Goal: Task Accomplishment & Management: Manage account settings

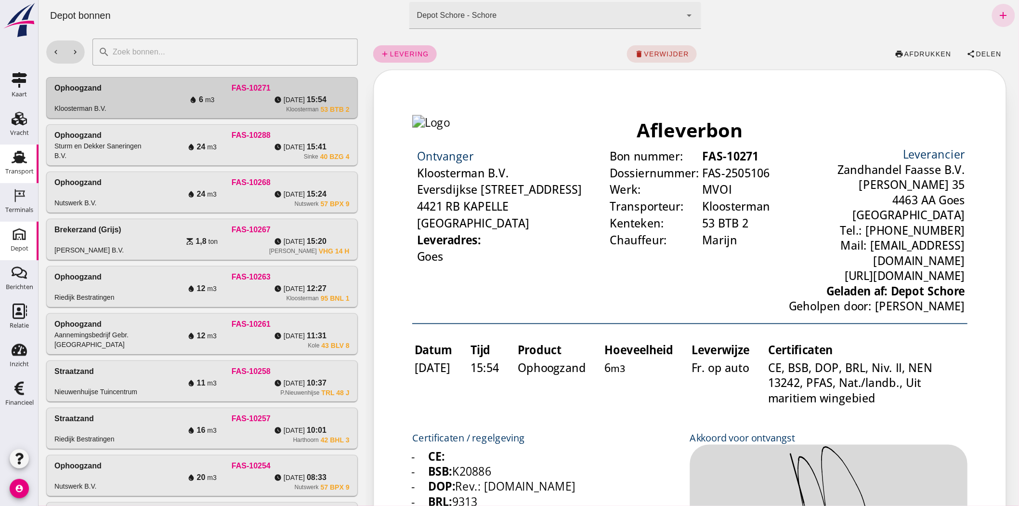
click at [6, 171] on div "Transport" at bounding box center [19, 171] width 28 height 6
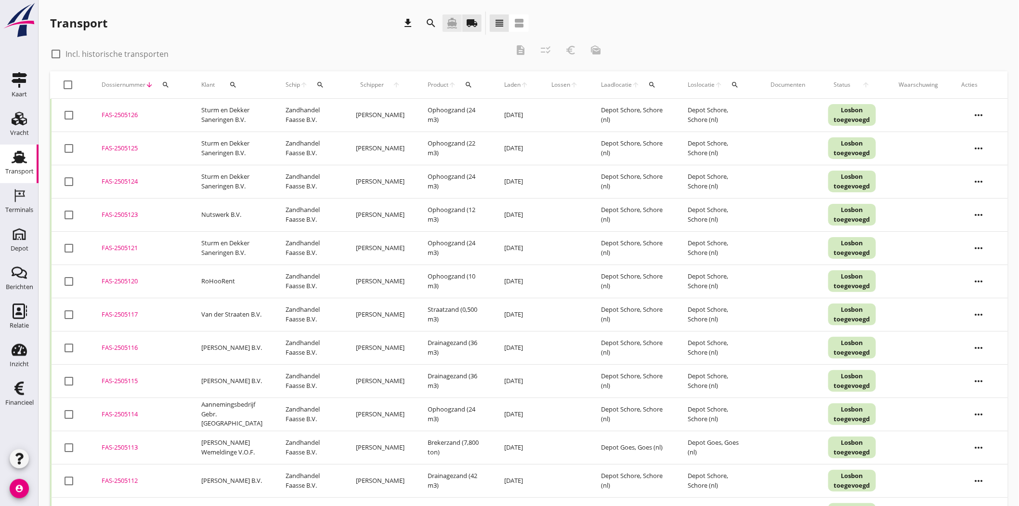
click at [456, 23] on icon "directions_boat" at bounding box center [452, 23] width 12 height 12
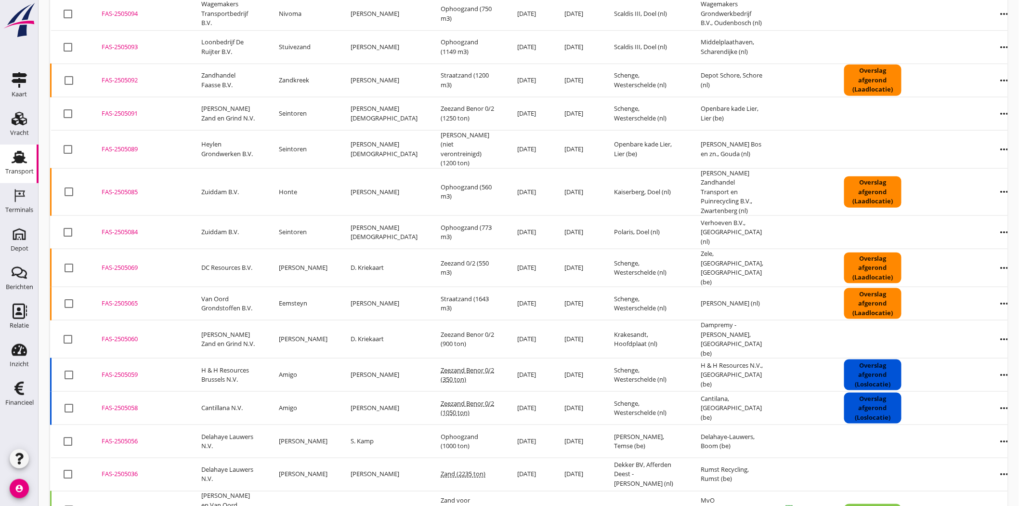
scroll to position [465, 0]
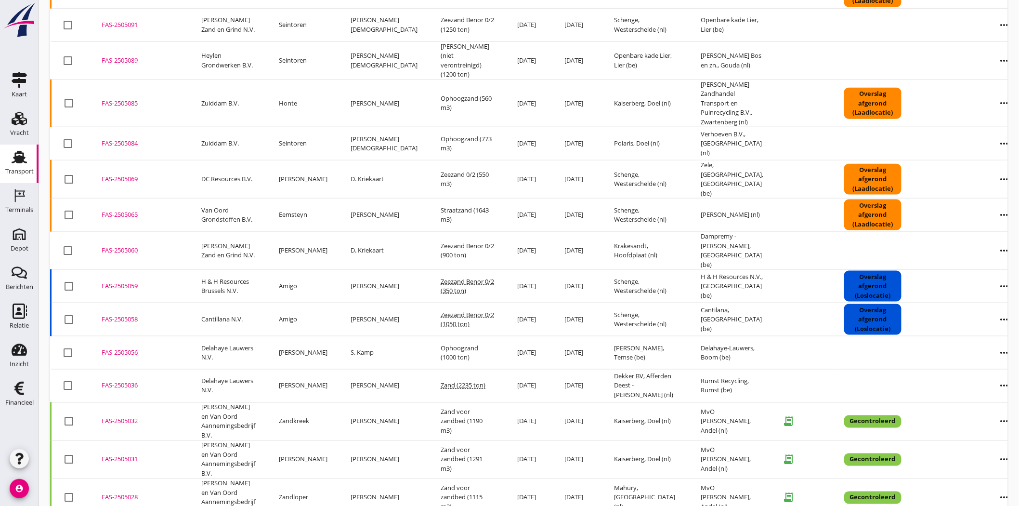
click at [991, 372] on icon "more_horiz" at bounding box center [1004, 385] width 27 height 27
click at [986, 410] on div "Vracht aanpassen" at bounding box center [972, 416] width 69 height 12
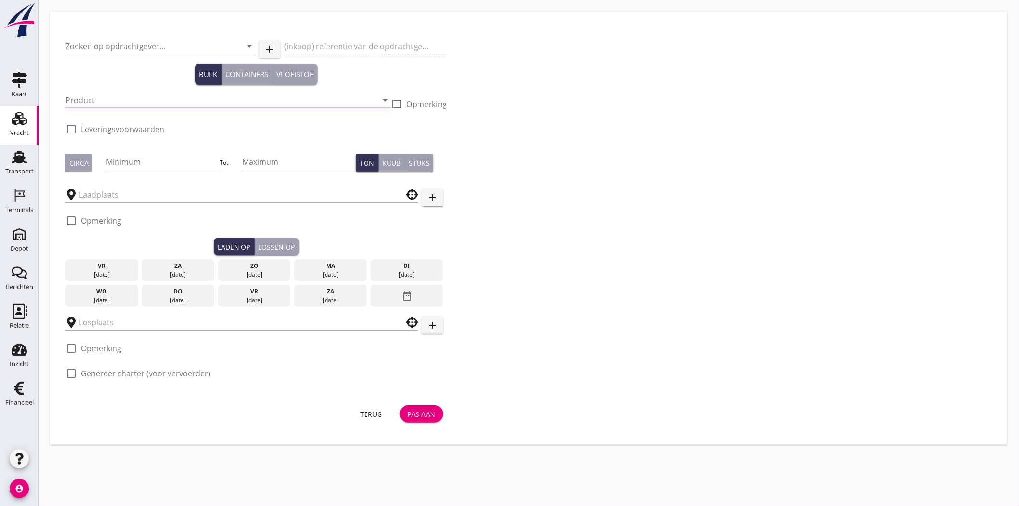
type input "Delahaye Lauwers N.V."
type input "Vracht Zand"
type input "Zand (6120)"
checkbox input "true"
type input "2235"
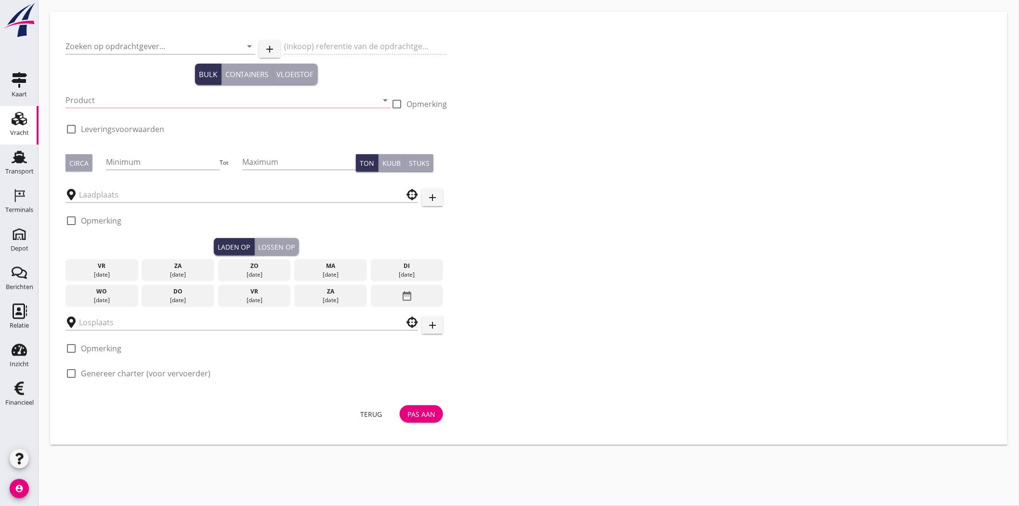
checkbox input "true"
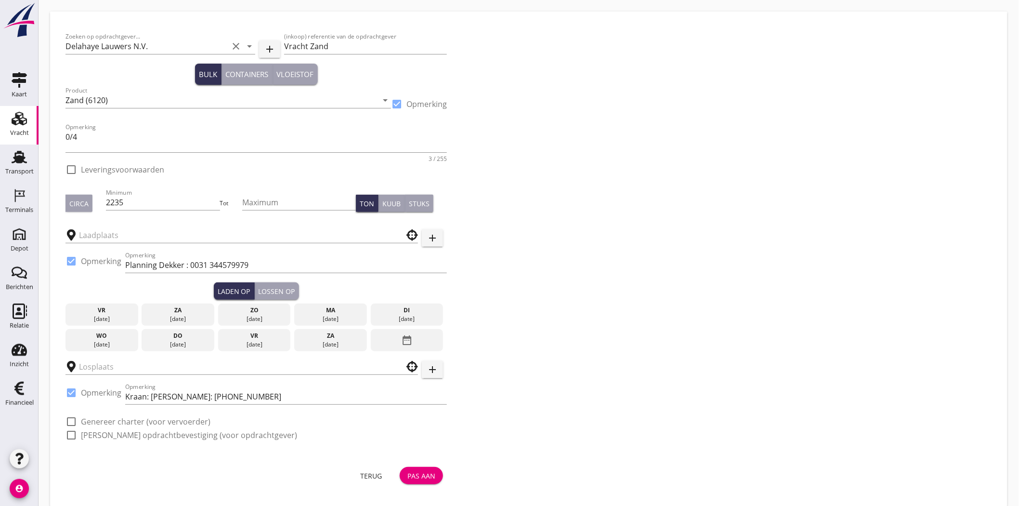
type input "Dekker BV"
type input "Rumst Recycling"
checkbox input "true"
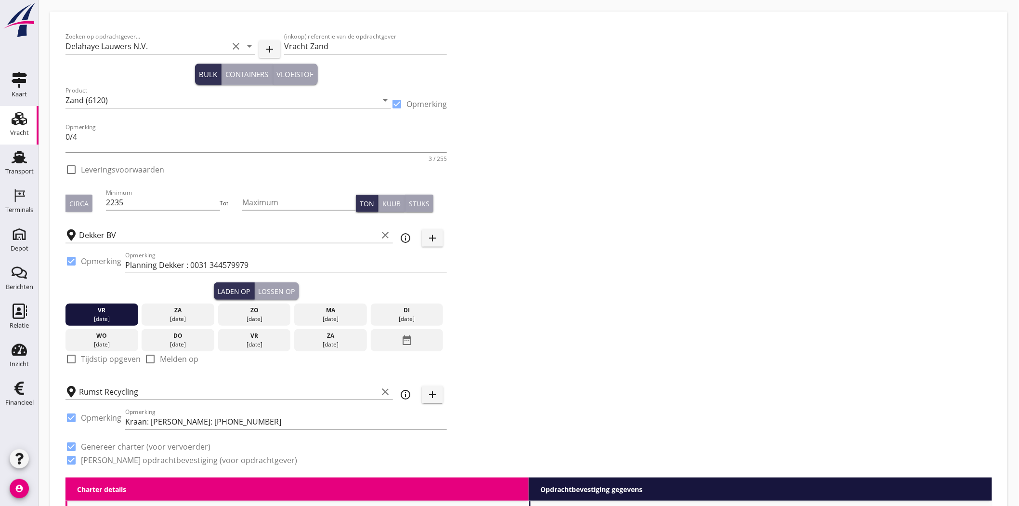
type input "3.81"
type textarea "Incl. G.O.T"
checkbox input "false"
radio input "false"
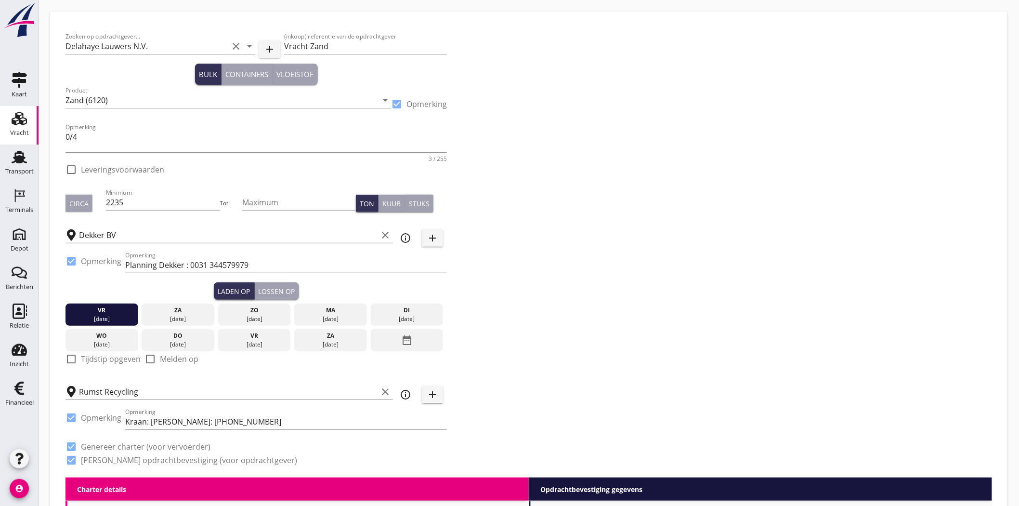
radio input "false"
type input "1"
type input "4"
type textarea "Incl. G.O.T"
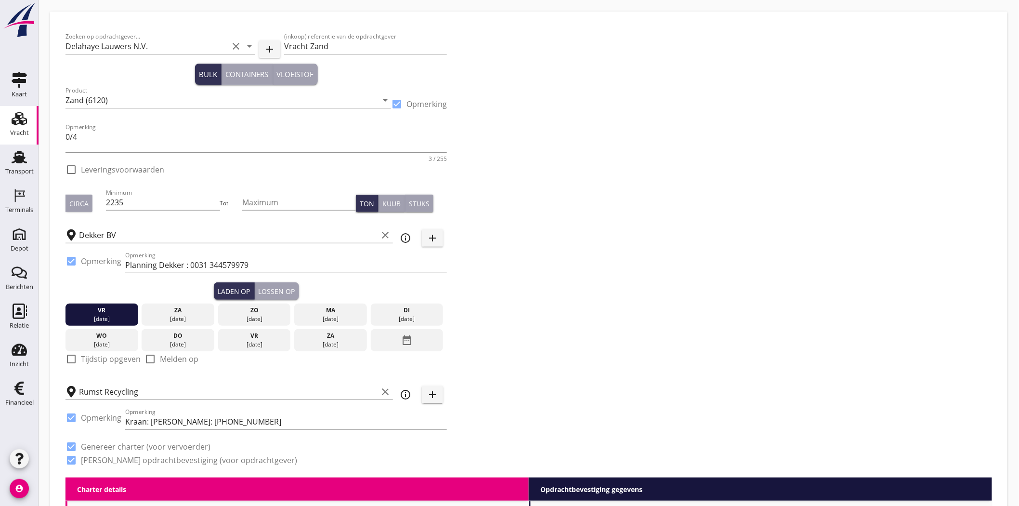
checkbox input "false"
radio input "false"
type input "1"
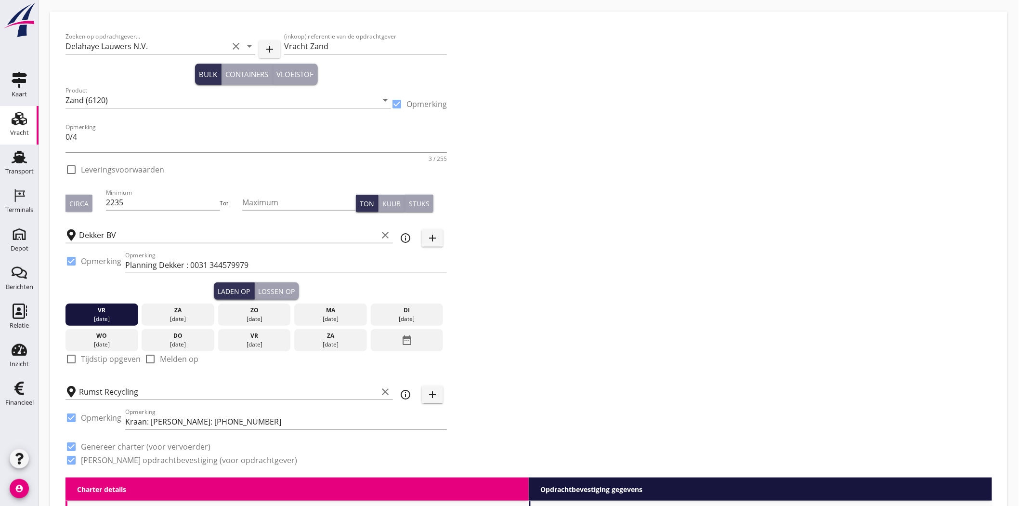
type input "1"
click at [279, 287] on div "Lossen op" at bounding box center [277, 291] width 37 height 10
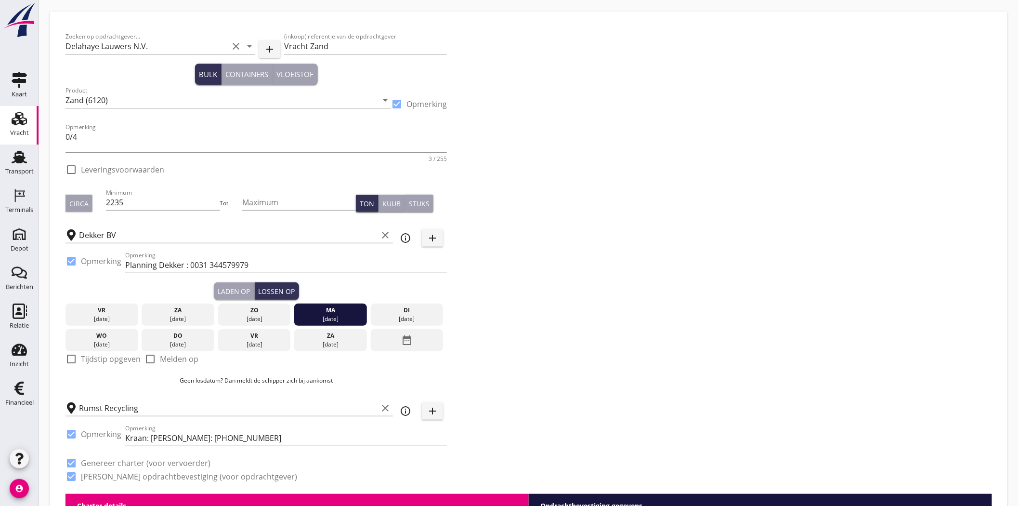
drag, startPoint x: 348, startPoint y: 313, endPoint x: 368, endPoint y: 312, distance: 19.8
click at [349, 313] on div "ma" at bounding box center [331, 310] width 68 height 9
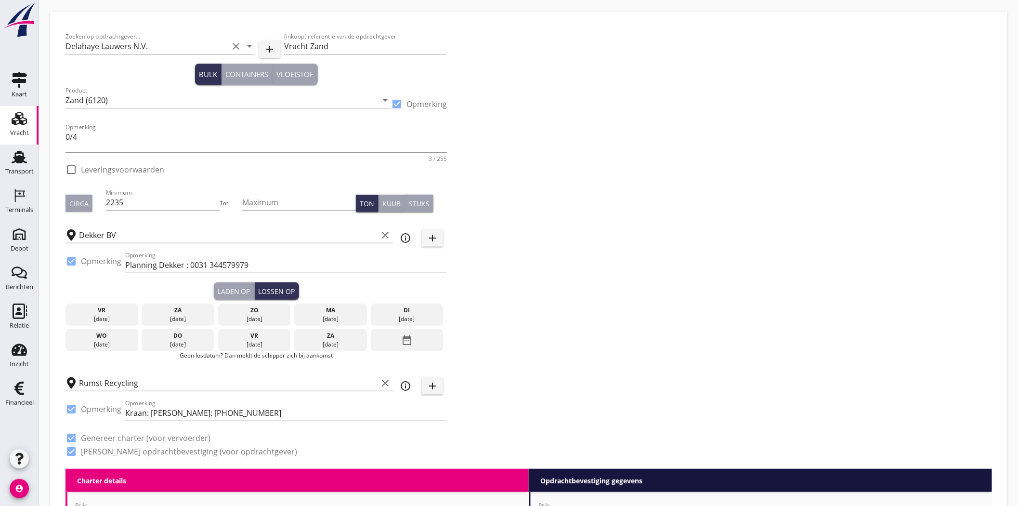
click at [381, 312] on div "di" at bounding box center [407, 310] width 68 height 9
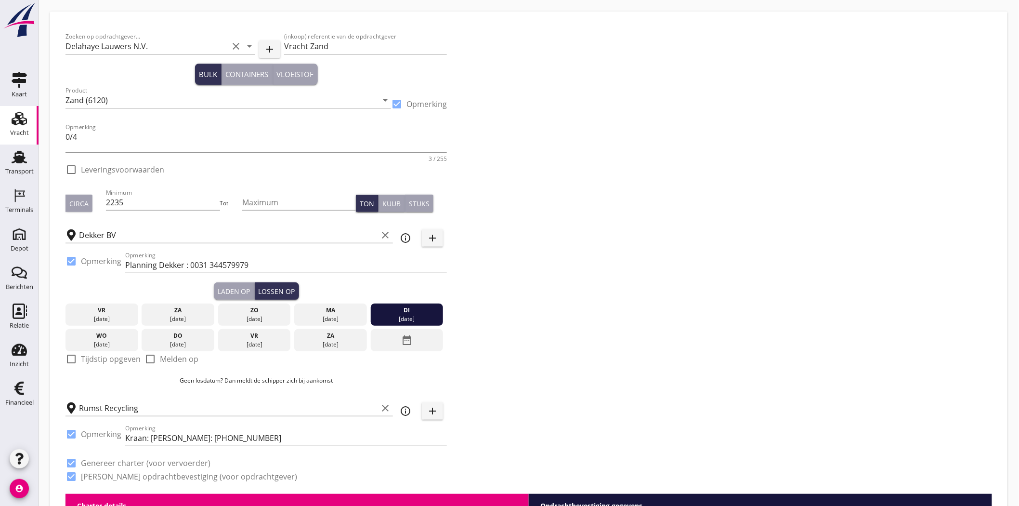
click at [616, 272] on div "Zoeken op opdrachtgever... Delahaye Lauwers N.V. clear arrow_drop_down add (ink…" at bounding box center [529, 260] width 934 height 467
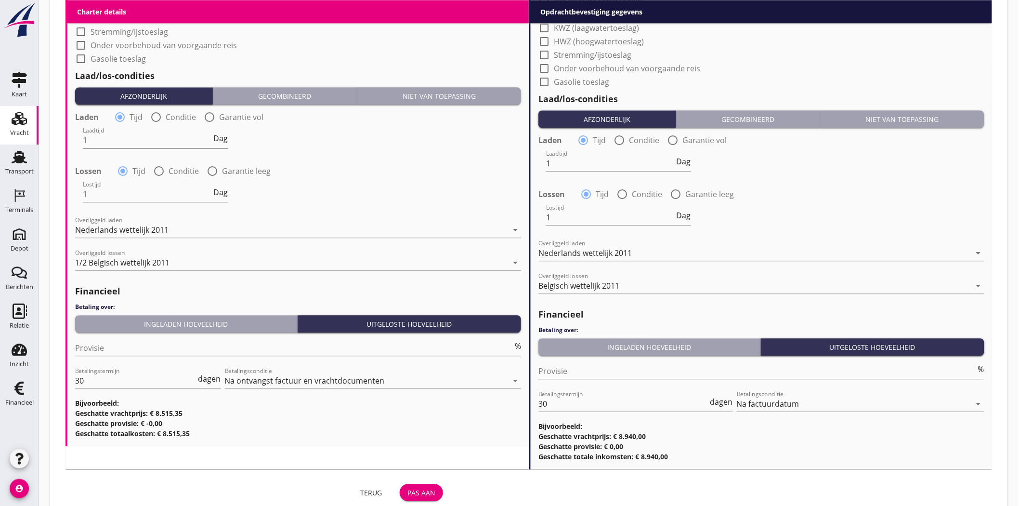
scroll to position [969, 0]
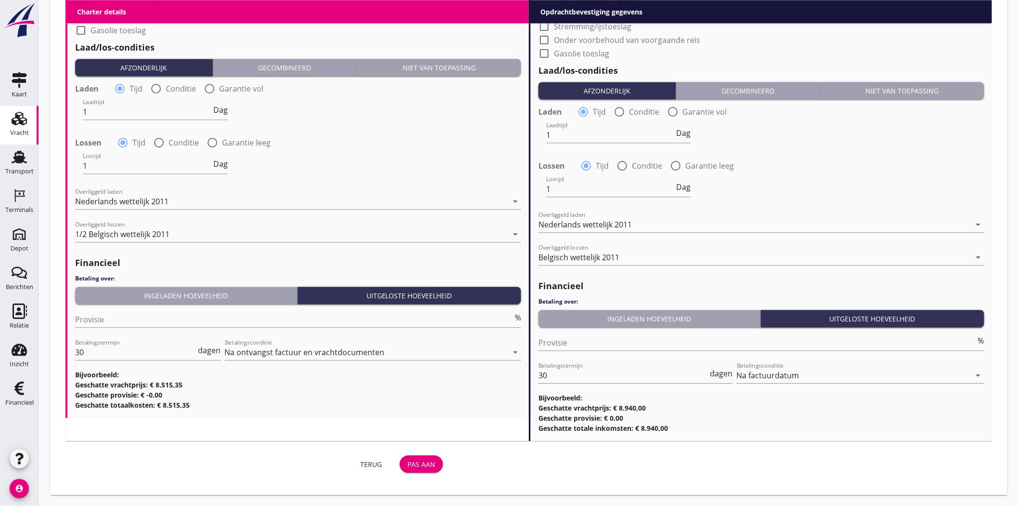
click at [410, 459] on div "Pas aan" at bounding box center [421, 464] width 28 height 10
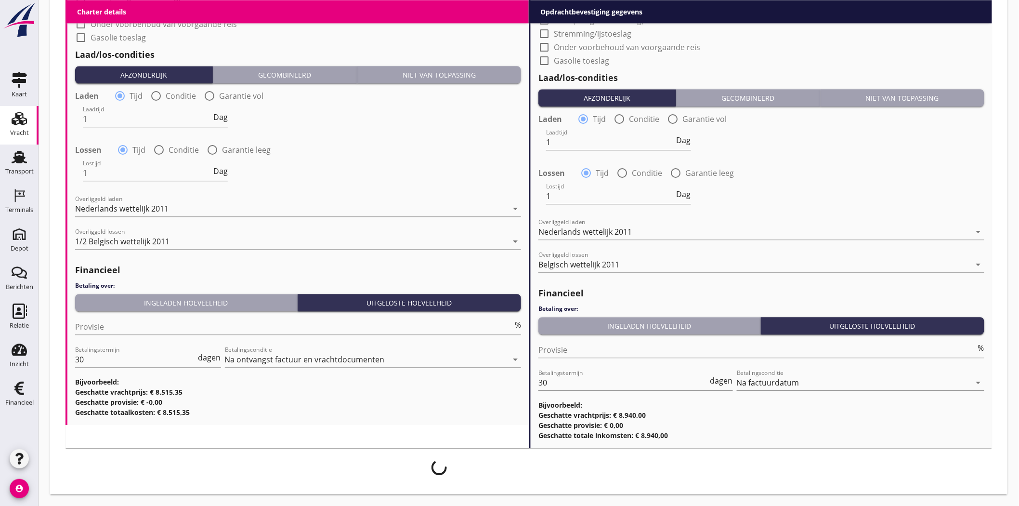
scroll to position [961, 0]
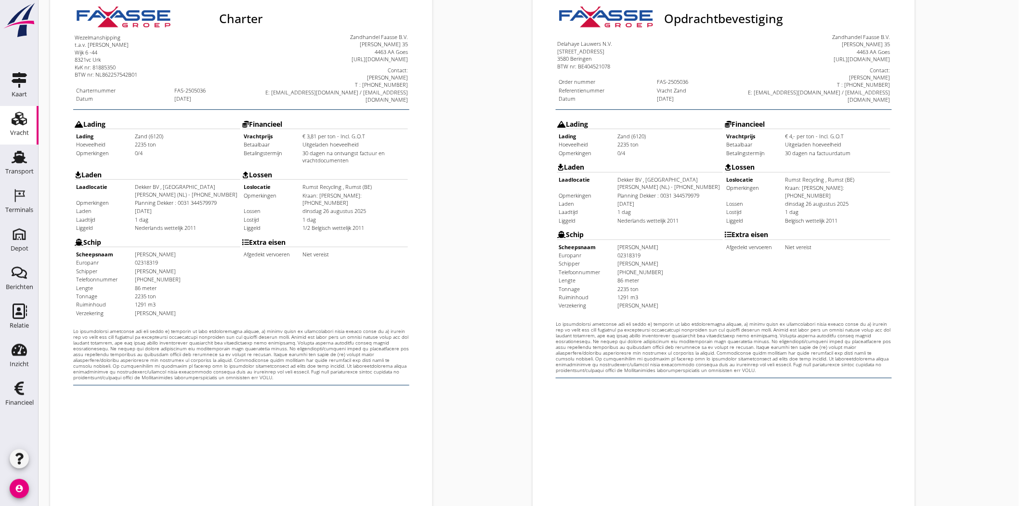
scroll to position [207, 0]
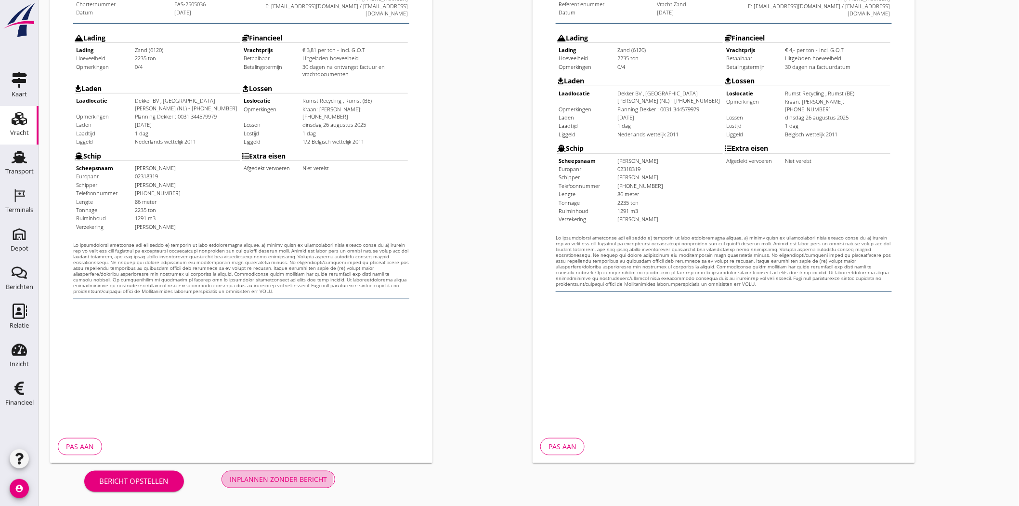
click at [296, 477] on div "Inplannen zonder bericht" at bounding box center [278, 479] width 97 height 10
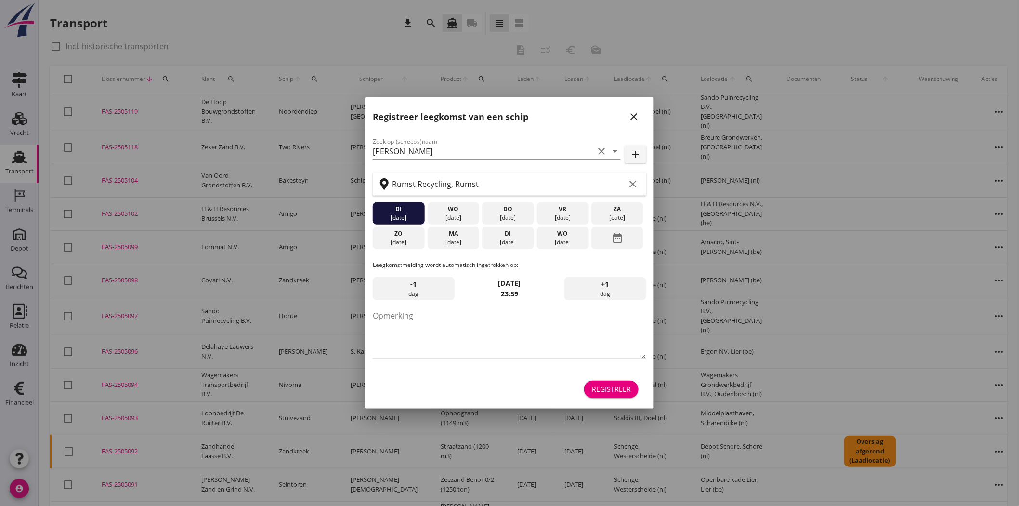
click at [624, 112] on div "Registreer leegkomst van een schip close" at bounding box center [509, 112] width 289 height 31
click at [633, 114] on icon "close" at bounding box center [634, 117] width 12 height 12
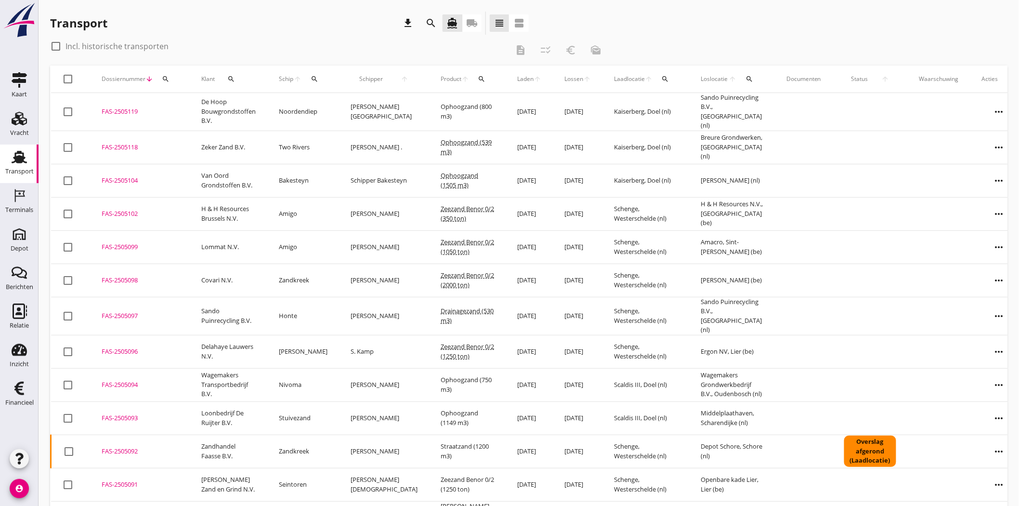
drag, startPoint x: 0, startPoint y: 301, endPoint x: 215, endPoint y: 12, distance: 360.3
click at [215, 12] on div "Transport download search directions_boat local_shipping view_headline view_age…" at bounding box center [289, 23] width 479 height 23
click at [637, 17] on div "Transport download search directions_boat local_shipping view_headline view_age…" at bounding box center [528, 25] width 957 height 27
click at [15, 127] on div "Vracht" at bounding box center [19, 132] width 19 height 13
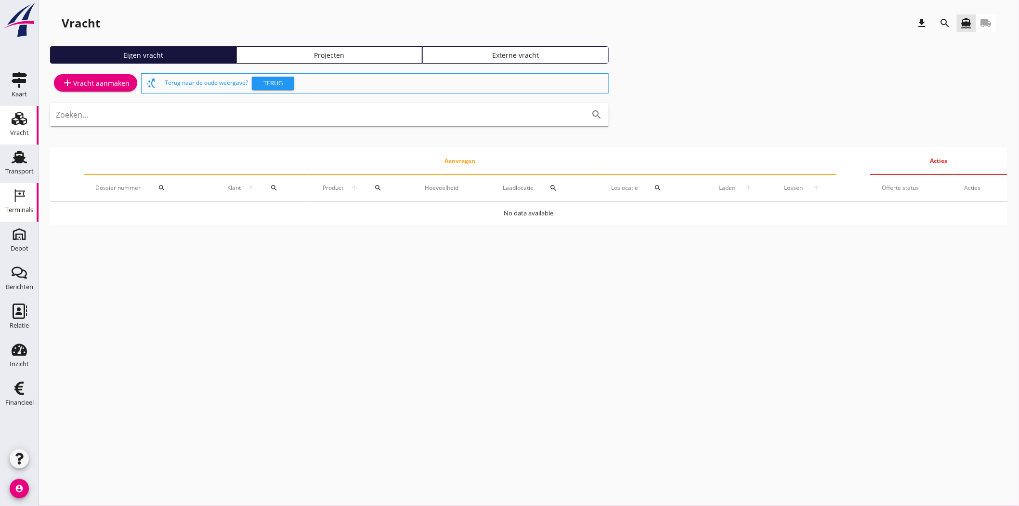
click at [19, 212] on div "Terminals" at bounding box center [19, 210] width 28 height 6
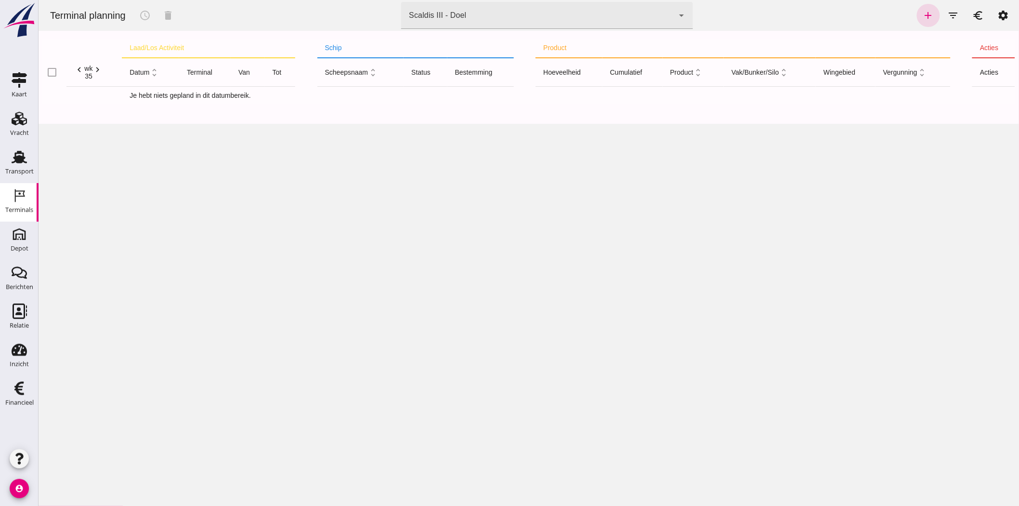
click div "Scaldis III - Doel 7305cfe2-780e-40ac-a71f-d21325deea4d"
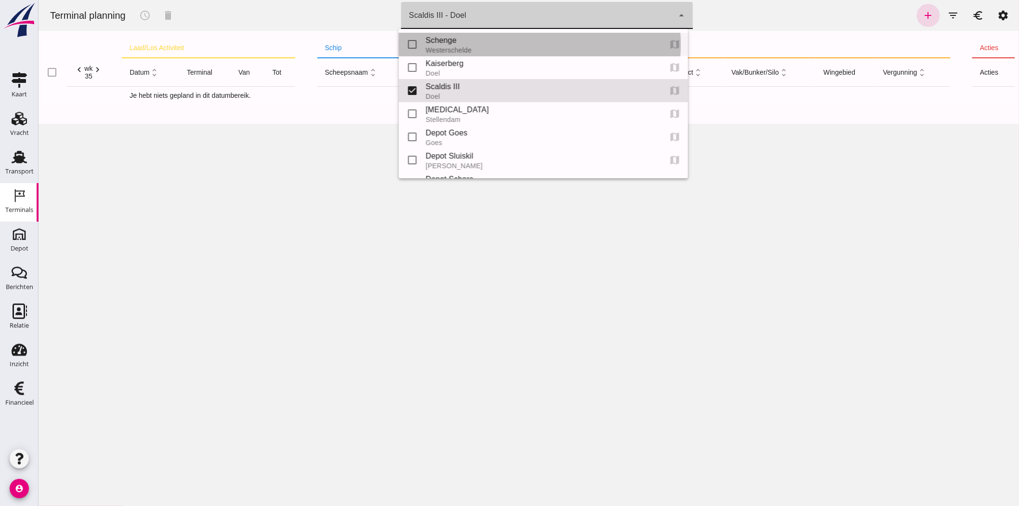
click at [464, 37] on div "Schenge" at bounding box center [539, 41] width 228 height 12
type input "9c876888-926f-4f5f-969d-c779b766b815"
checkbox input "true"
checkbox input "false"
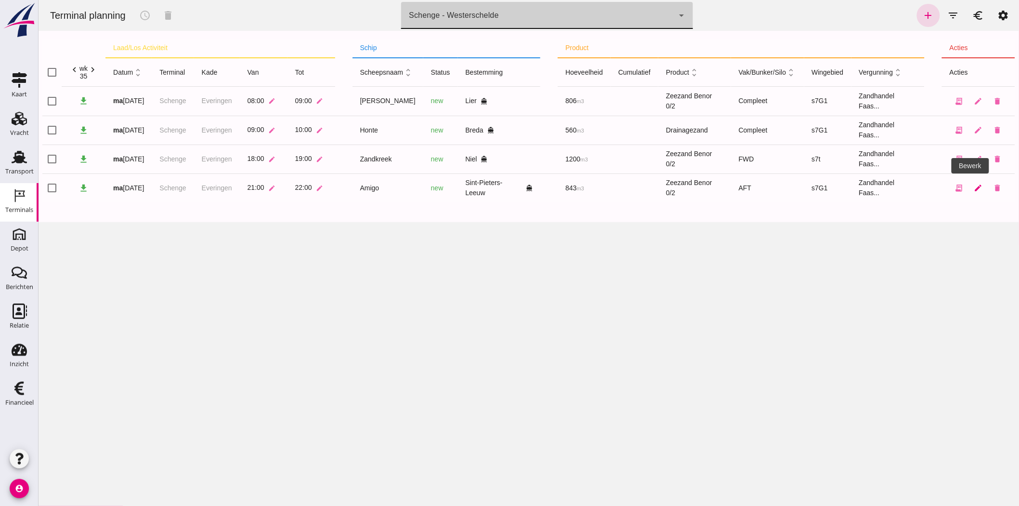
click at [974, 185] on icon "edit" at bounding box center [978, 187] width 9 height 9
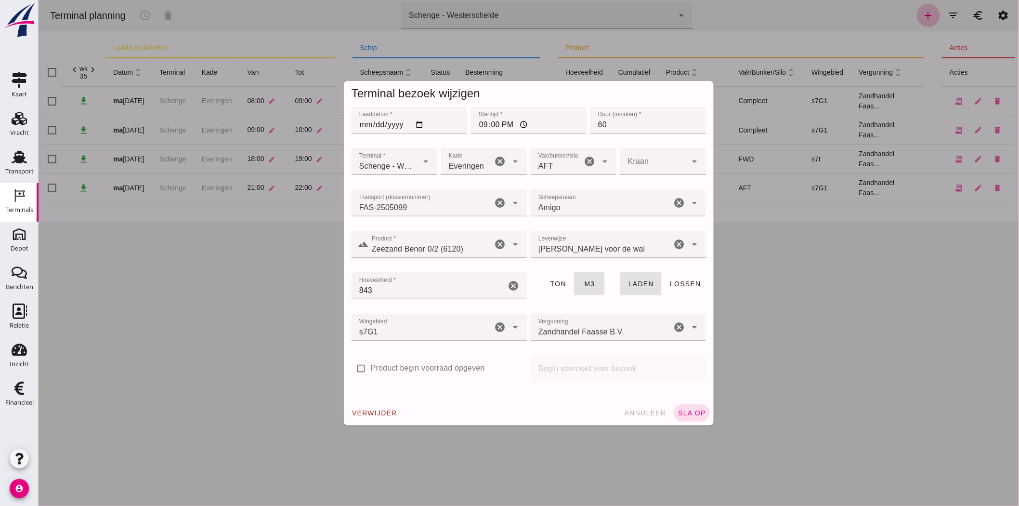
click input "21:00"
type input "22:00"
drag, startPoint x: 371, startPoint y: 290, endPoint x: 323, endPoint y: 291, distance: 48.7
click div "Terminal bezoek wijzigen Laaddatum * Laaddatum * [DATE] Starttijd * Starttijd *…"
type input "916"
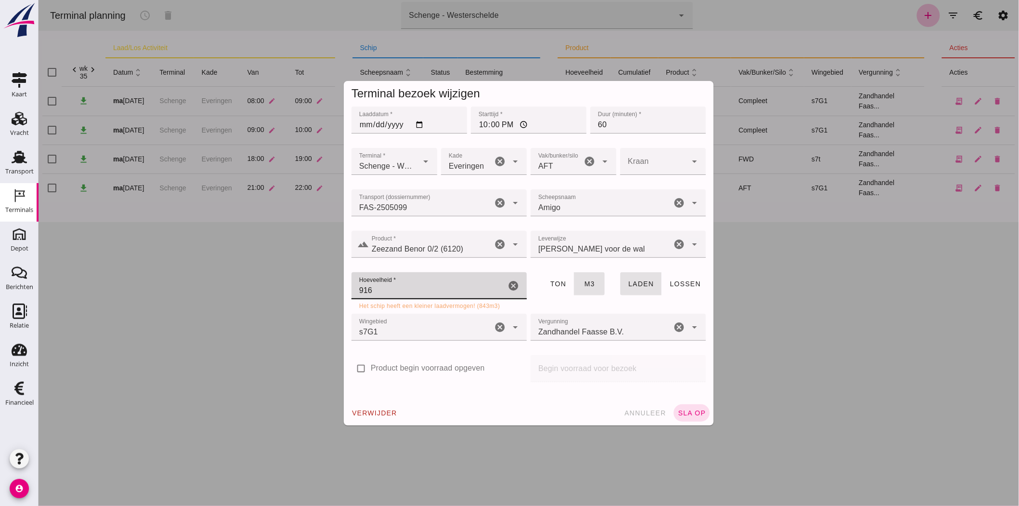
click input "Scheepsnaam"
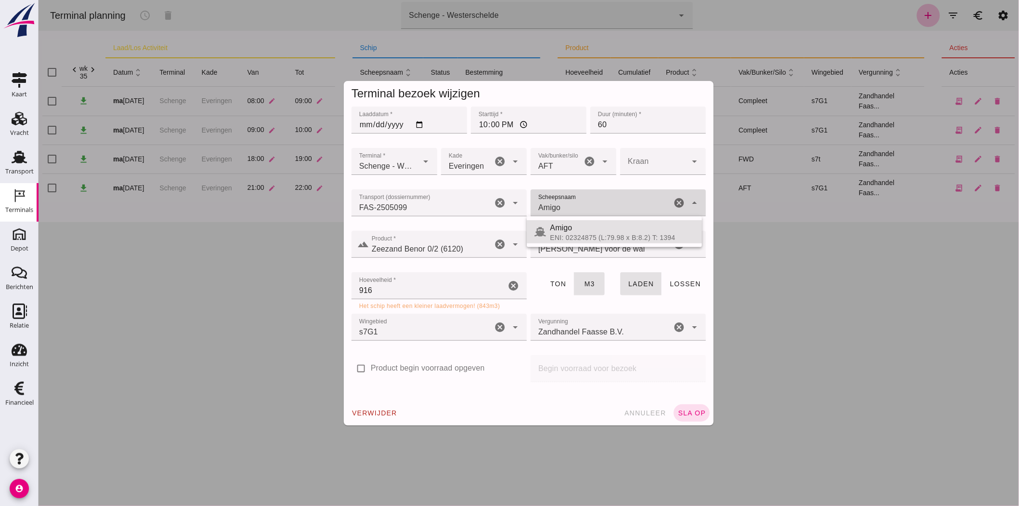
type input "Amig"
click icon "cancel"
type input "Da-"
click icon "cancel"
click input "Da-Ca"
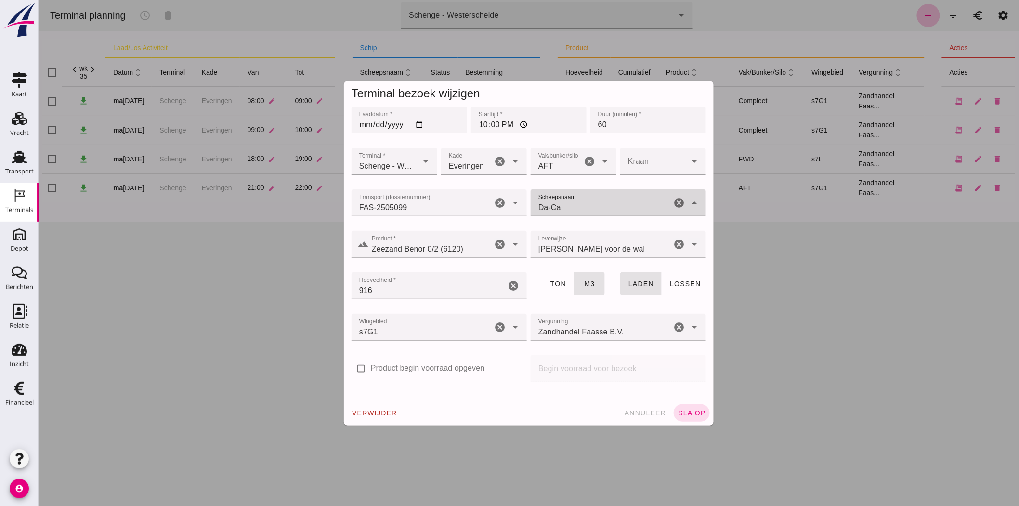
type input "Da-Ca"
click at [579, 218] on div at bounding box center [617, 221] width 175 height 11
click div
click at [588, 238] on div "ENI: 02326446 (L:81 x B:10) T: 1489" at bounding box center [622, 238] width 144 height 8
type input "Da-Capo"
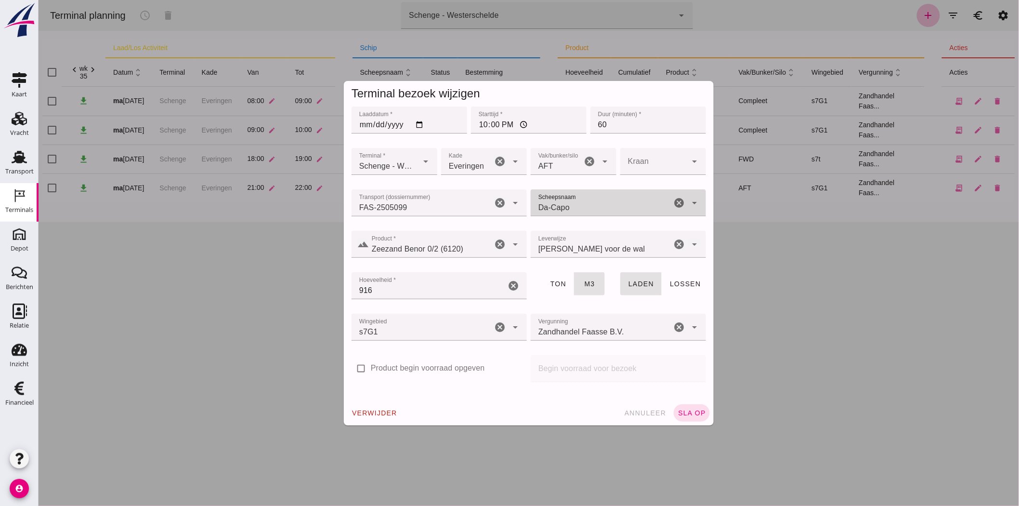
click div "FAS-2505099"
click icon "cancel"
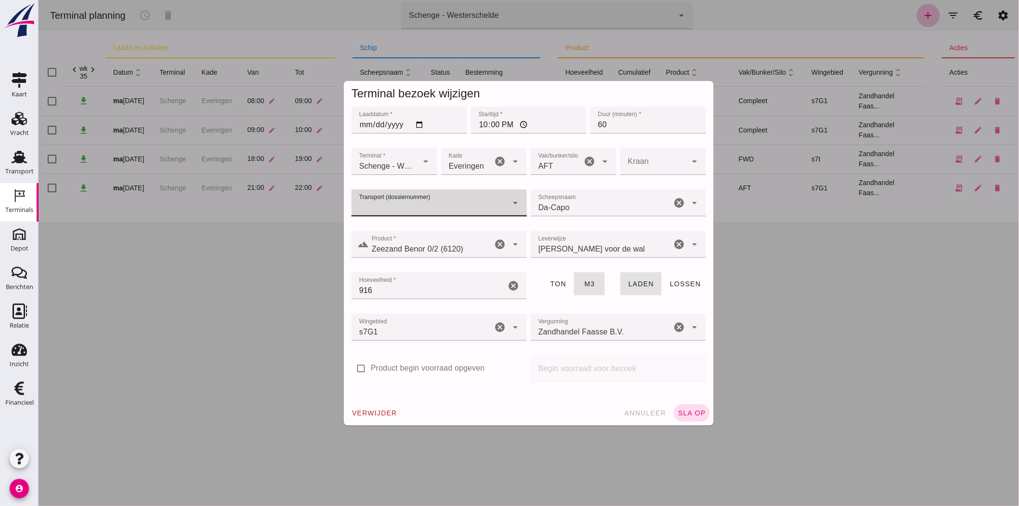
click div
type input "5099"
click at [536, 378] on div "Begin voorraad voor bezoek Begin voorraad voor bezoek" at bounding box center [617, 373] width 179 height 41
click div
click input "Transport (dossiernummer)"
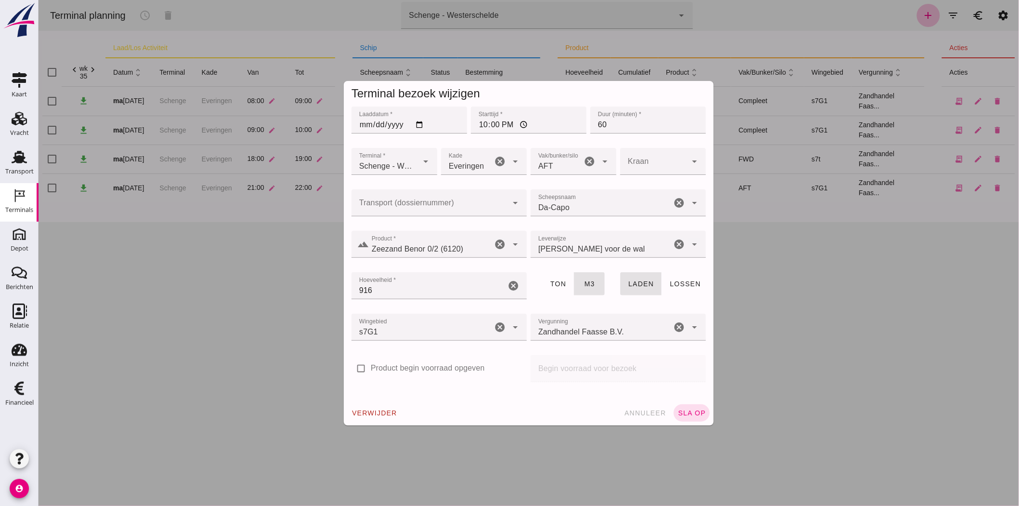
click icon "arrow_drop_down"
click input "Transport (dossiernummer)"
click input "5"
type input "5"
click span "5099"
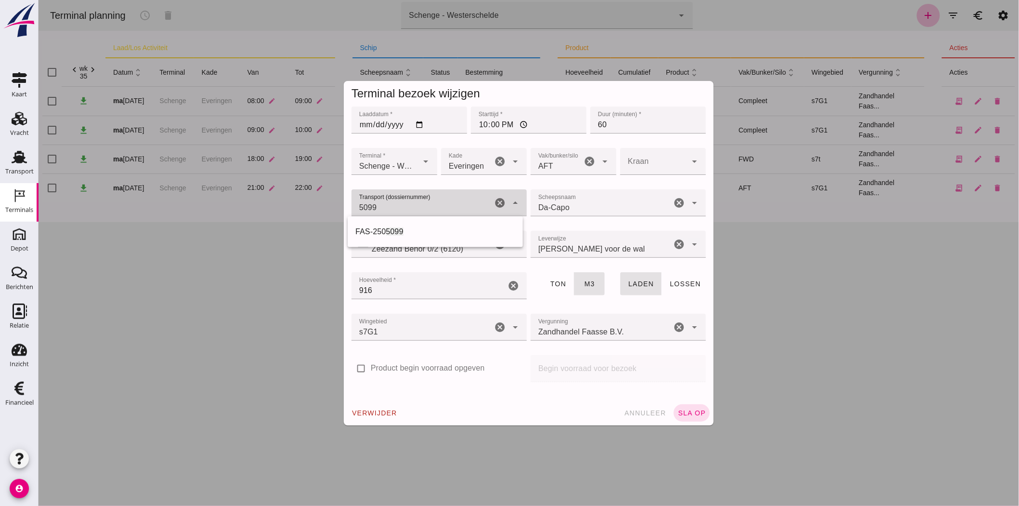
click div "FAS-250 5099"
click at [410, 229] on div "FAS-250 5099" at bounding box center [435, 232] width 160 height 12
click input "5099"
type input "FAS-2505099"
click span "sla op"
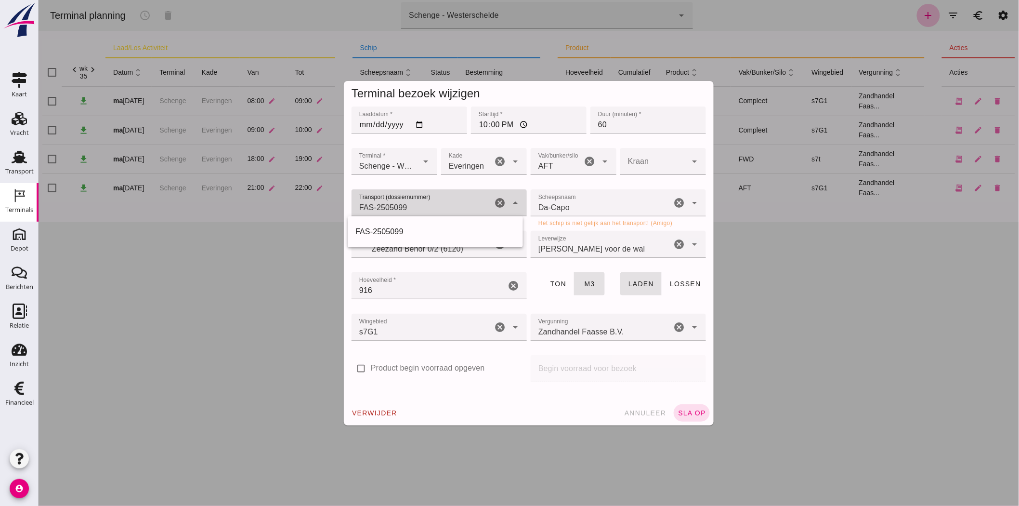
click div "verwijder annuleer sla op"
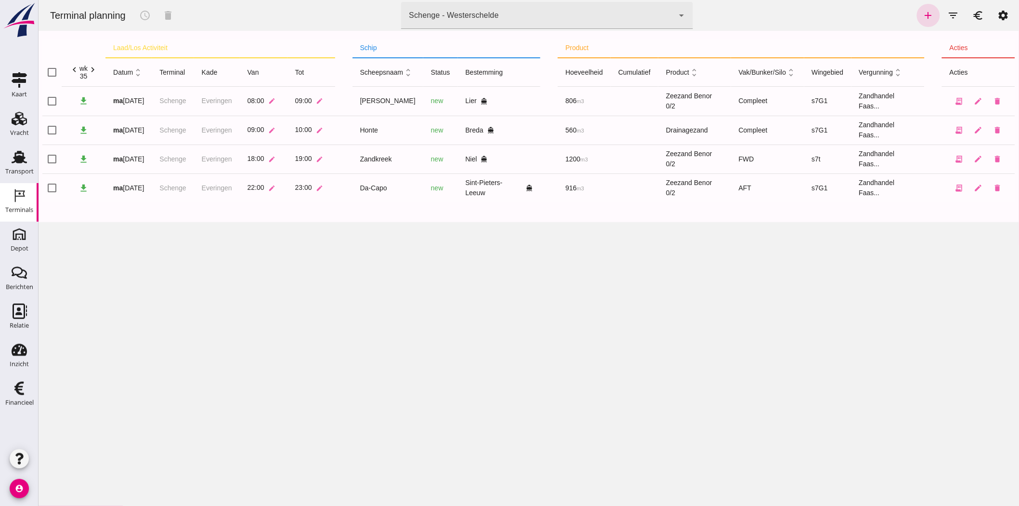
click at [525, 189] on icon "directions_boat" at bounding box center [528, 187] width 7 height 7
click link "FAS-2505099"
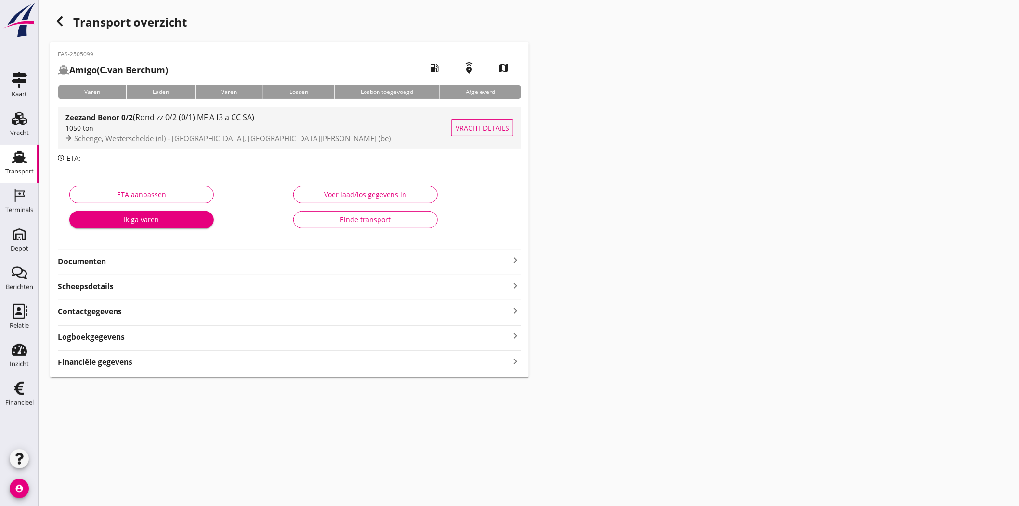
click at [174, 133] on span "Schenge, Westerschelde (nl) - [GEOGRAPHIC_DATA], [GEOGRAPHIC_DATA][PERSON_NAME]…" at bounding box center [232, 138] width 316 height 10
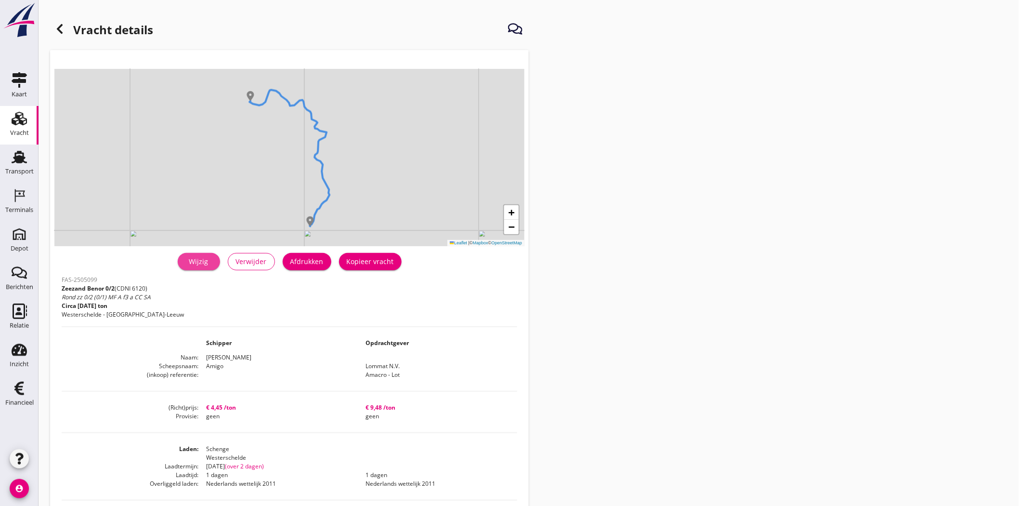
click at [203, 253] on link "Wijzig" at bounding box center [199, 261] width 42 height 17
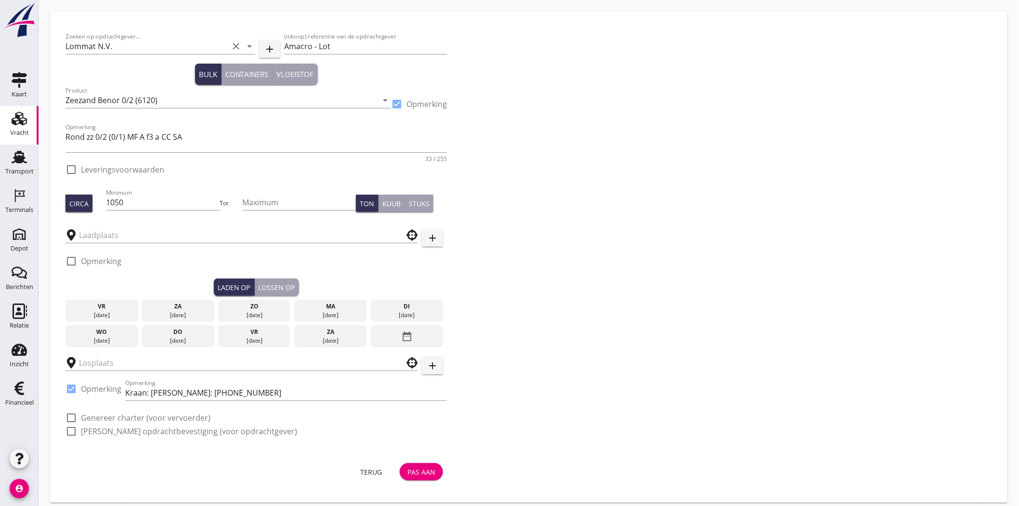
type input "Schenge"
checkbox input "true"
type input "Amacro"
checkbox input "true"
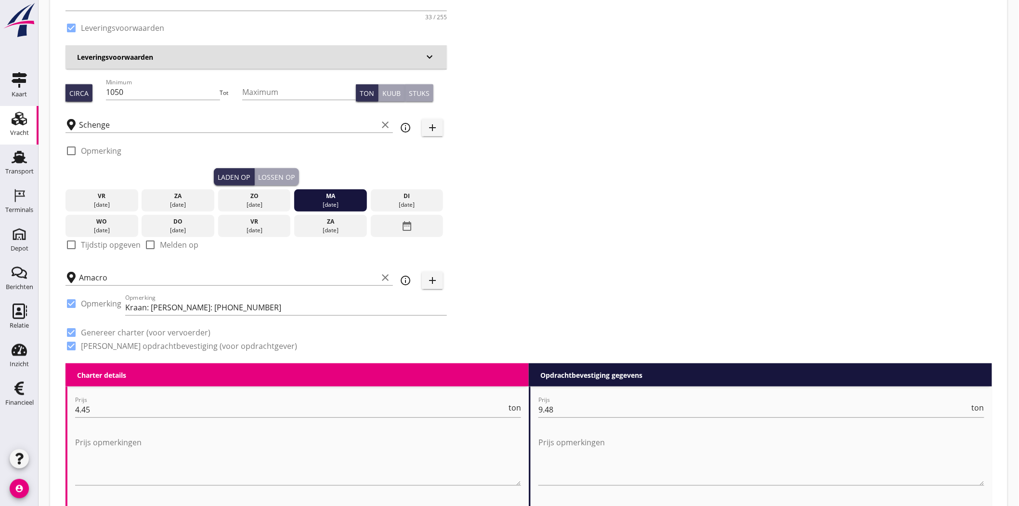
scroll to position [160, 0]
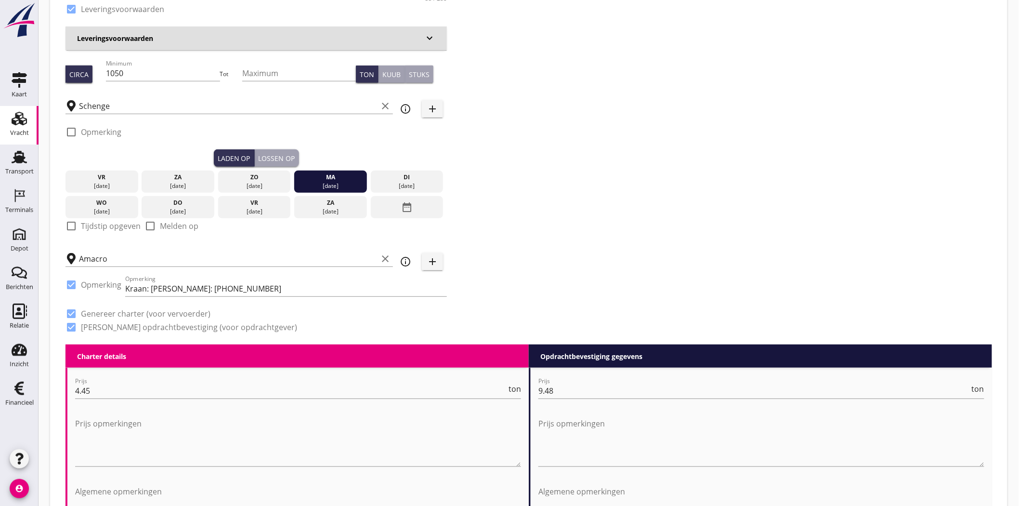
click at [280, 160] on div "Lossen op" at bounding box center [277, 158] width 37 height 10
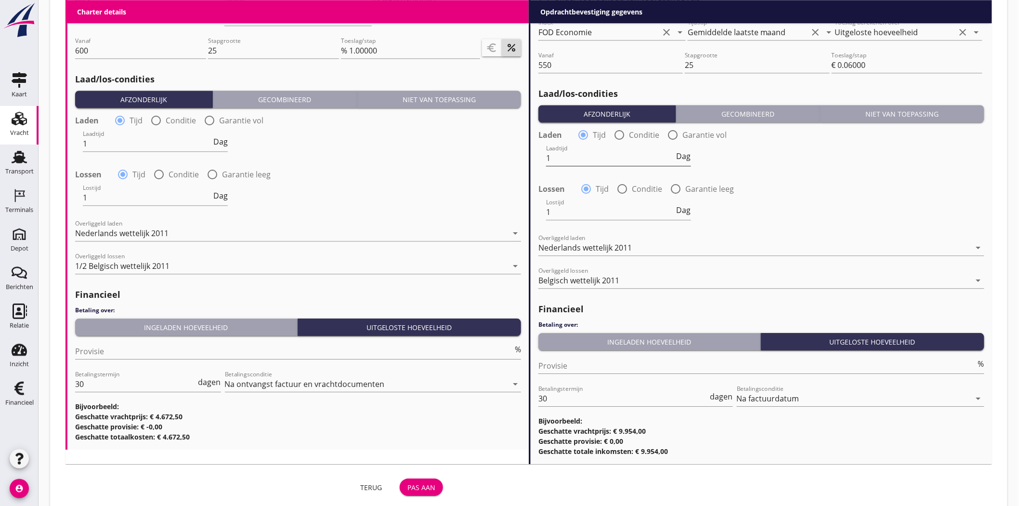
scroll to position [1062, 0]
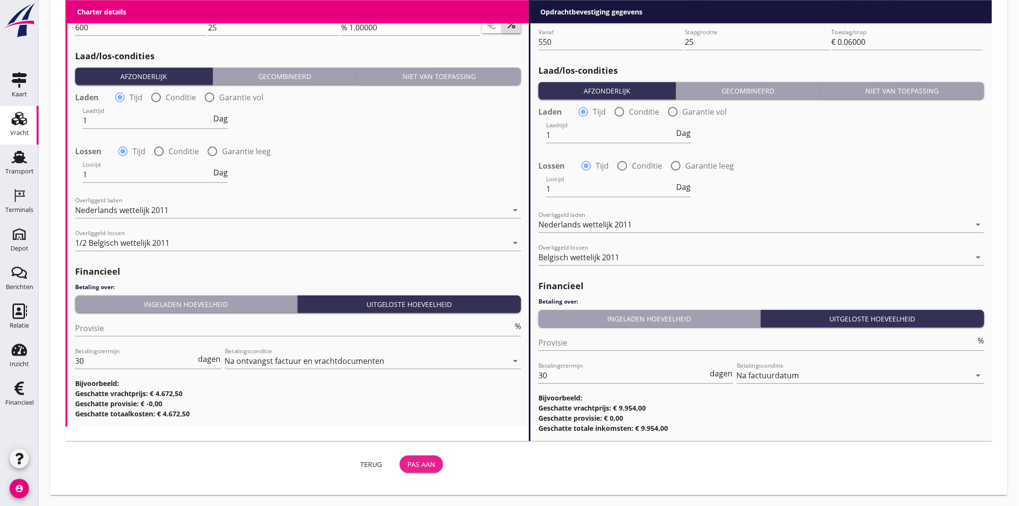
click at [427, 466] on div "Pas aan" at bounding box center [421, 464] width 28 height 10
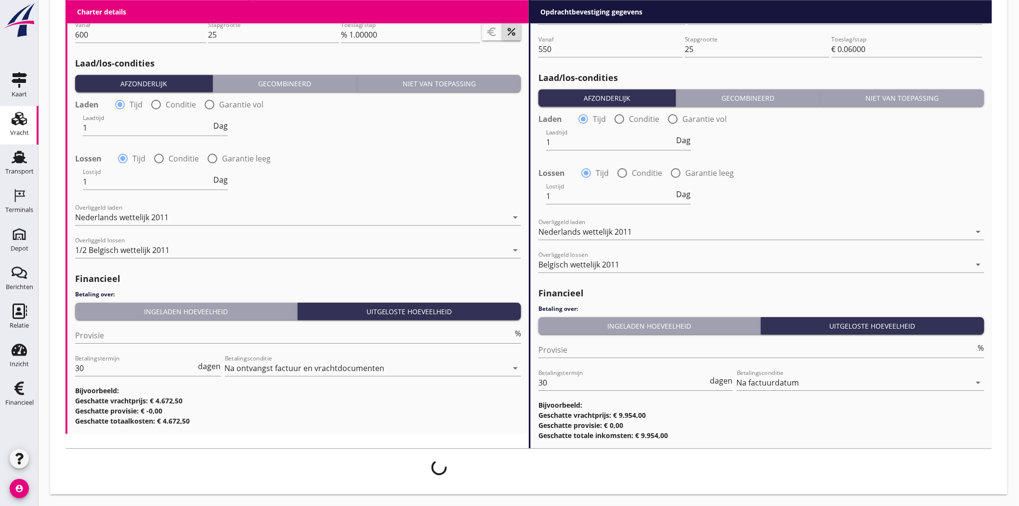
scroll to position [1055, 0]
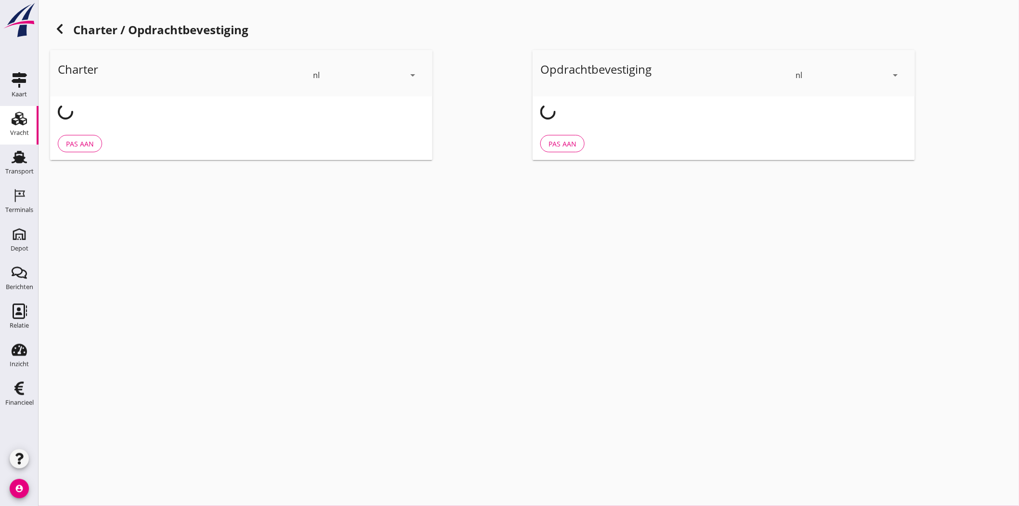
click at [59, 24] on icon at bounding box center [60, 29] width 12 height 12
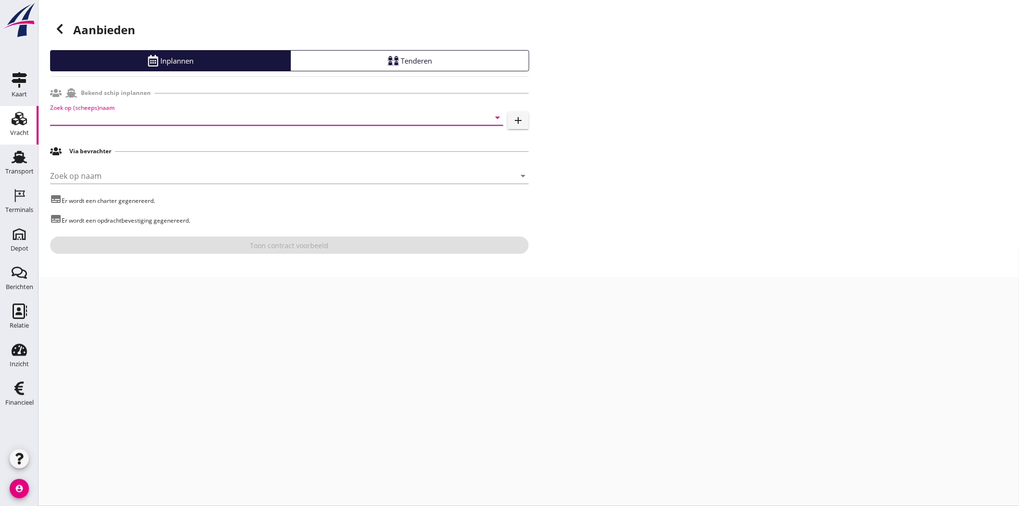
click at [127, 118] on input "Zoek op (scheeps)naam" at bounding box center [263, 117] width 426 height 15
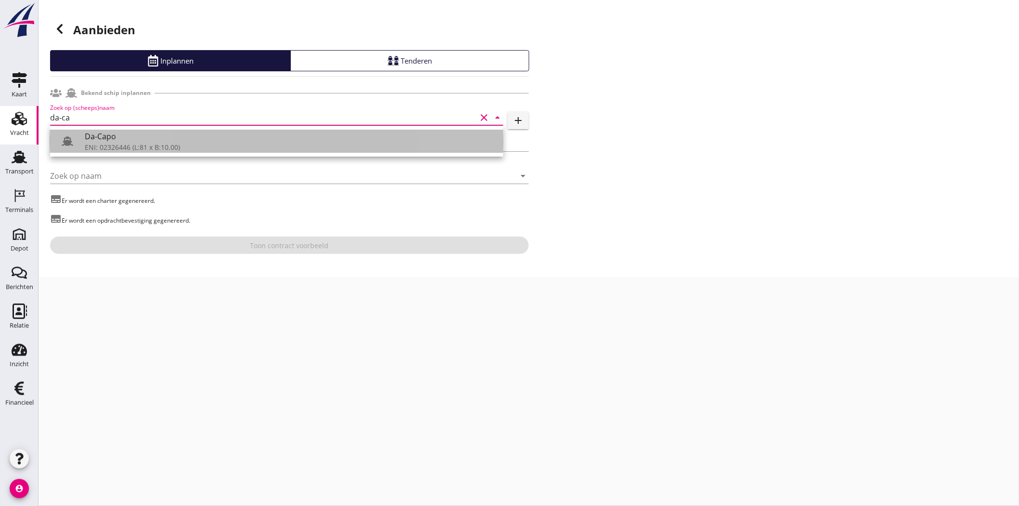
click at [134, 134] on div "Da-Capo" at bounding box center [290, 137] width 411 height 12
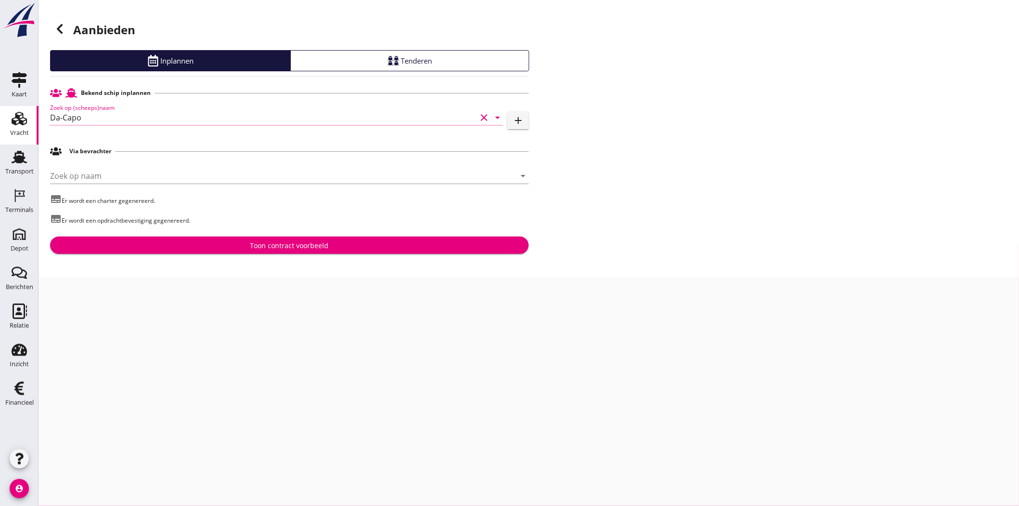
type input "Da-Capo"
click at [276, 251] on button "Toon contract voorbeeld" at bounding box center [289, 244] width 479 height 17
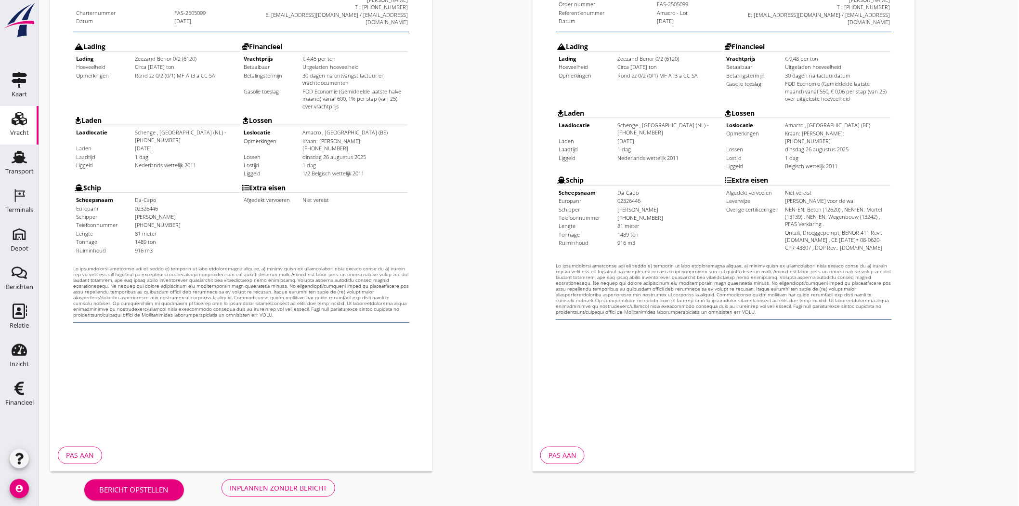
scroll to position [207, 0]
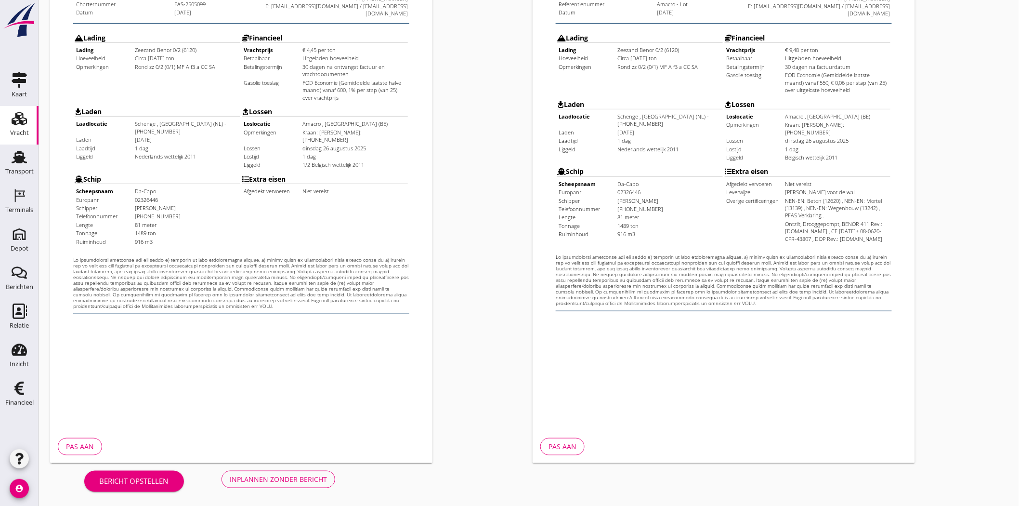
click at [301, 479] on div "Inplannen zonder bericht" at bounding box center [278, 479] width 97 height 10
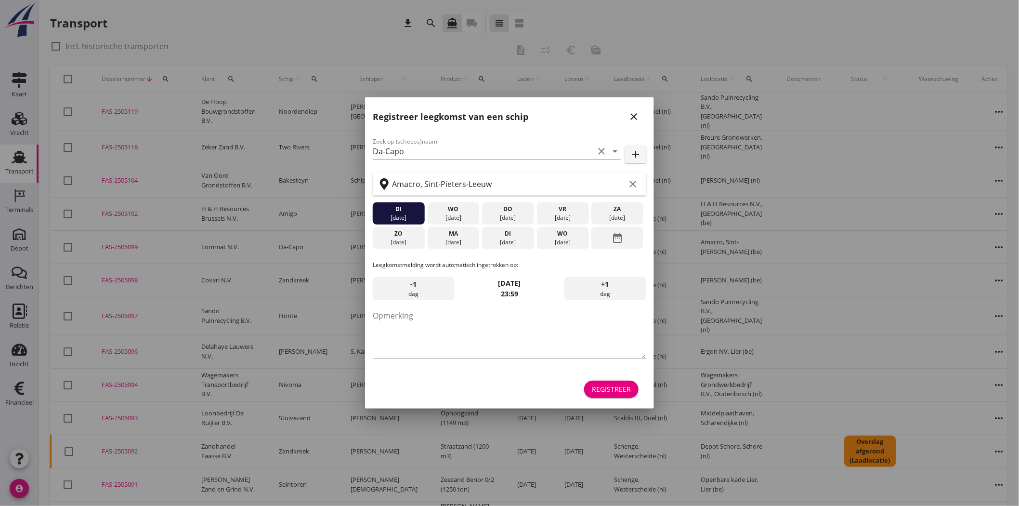
click at [636, 117] on icon "close" at bounding box center [634, 117] width 12 height 12
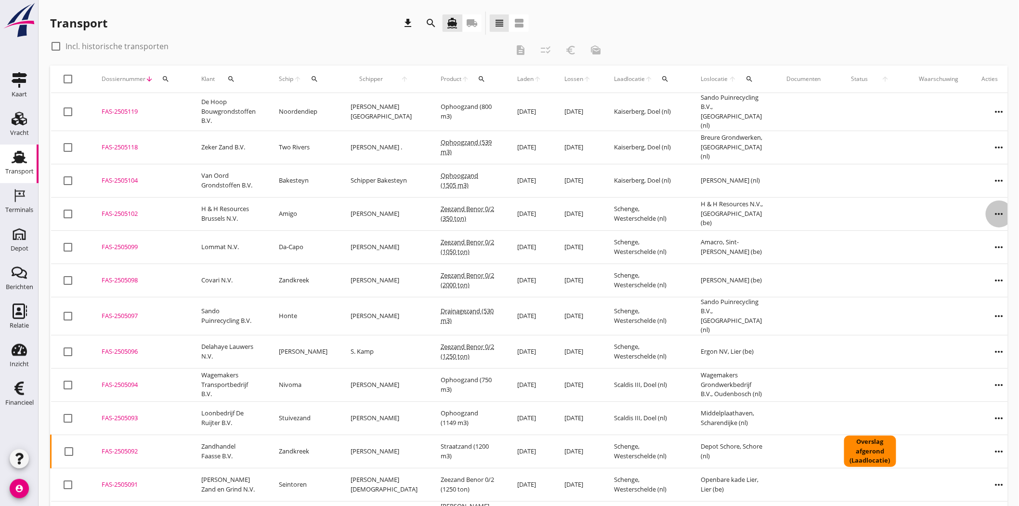
click at [986, 210] on icon "more_horiz" at bounding box center [999, 213] width 27 height 27
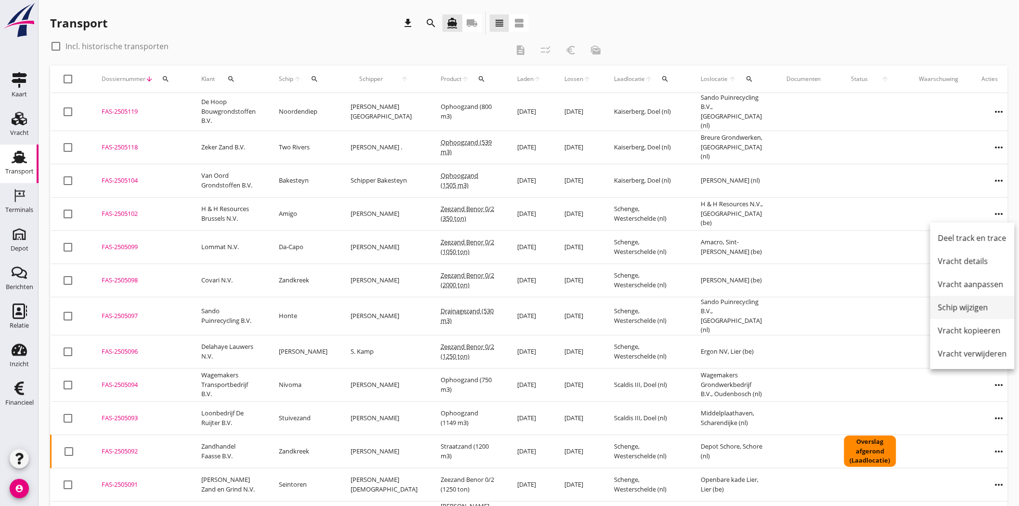
click at [995, 312] on div "Schip wijzigen" at bounding box center [972, 307] width 69 height 12
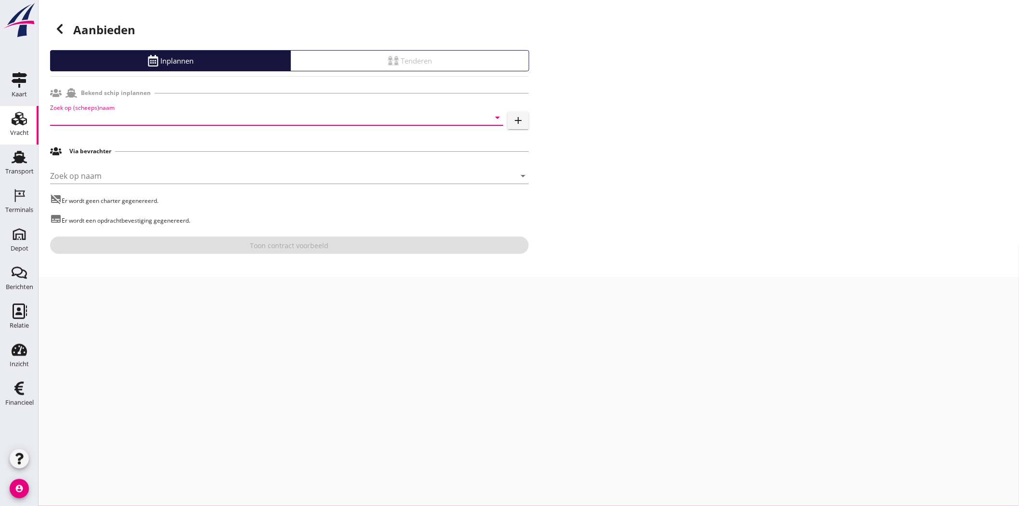
click at [170, 119] on input "Zoek op (scheeps)naam" at bounding box center [263, 117] width 426 height 15
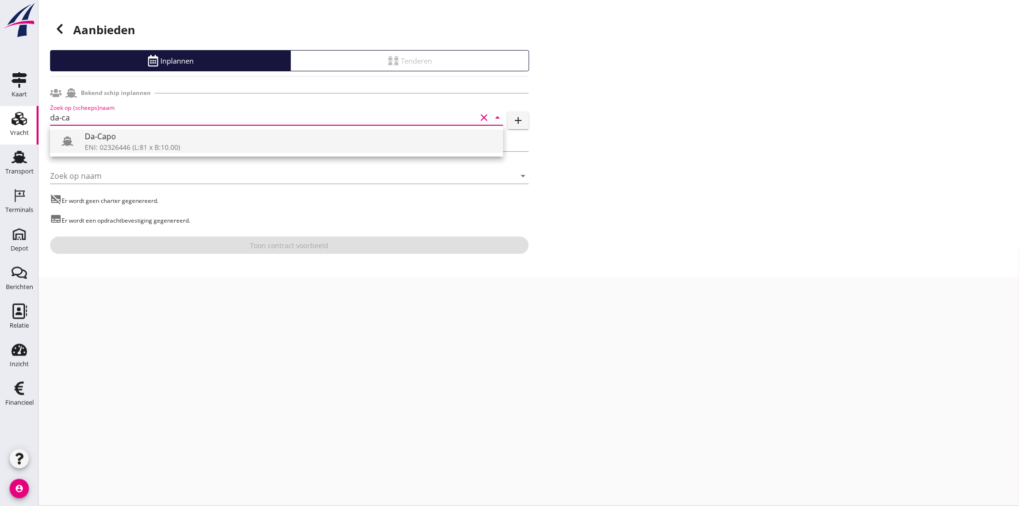
click at [182, 152] on div "ENI: 02326446 (L:81 x B:10.00)" at bounding box center [290, 147] width 411 height 10
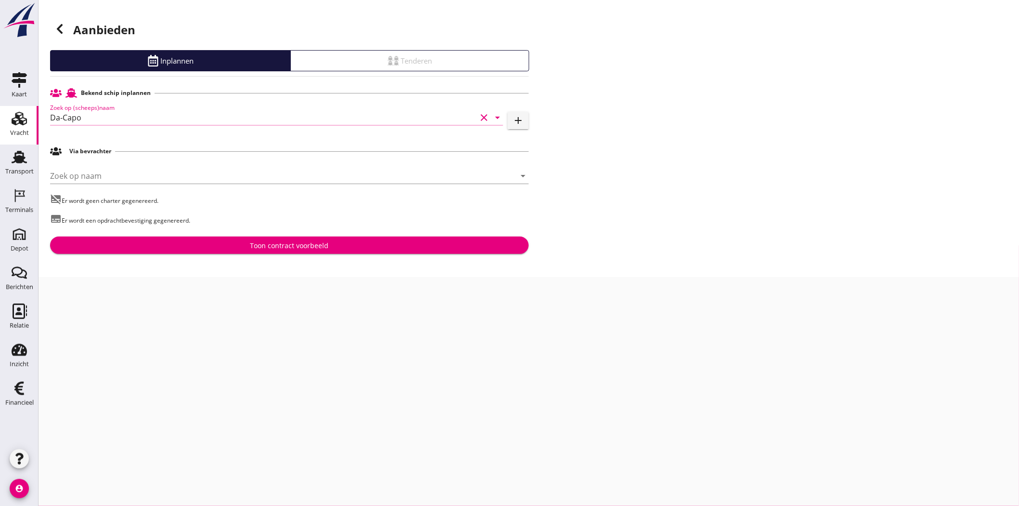
type input "Da-Capo"
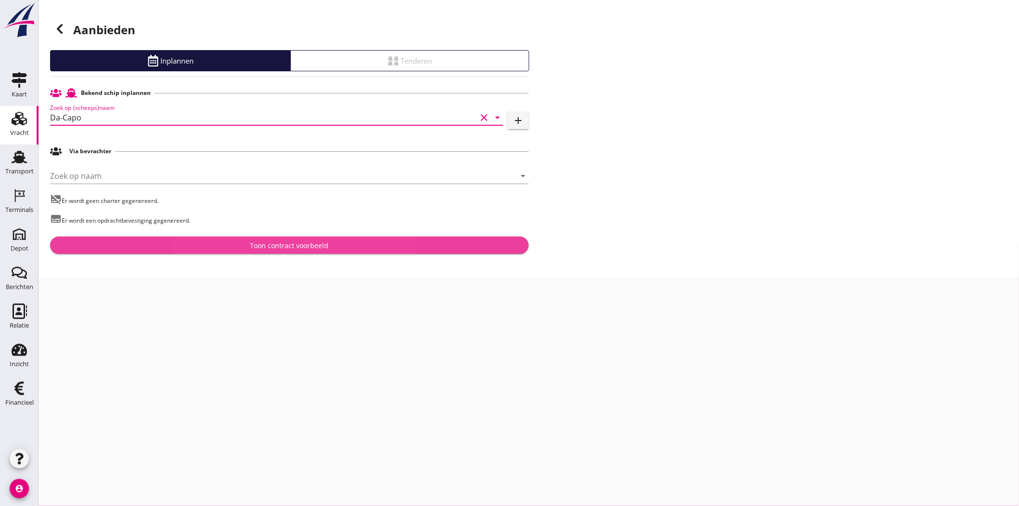
click at [305, 239] on button "Toon contract voorbeeld" at bounding box center [289, 244] width 479 height 17
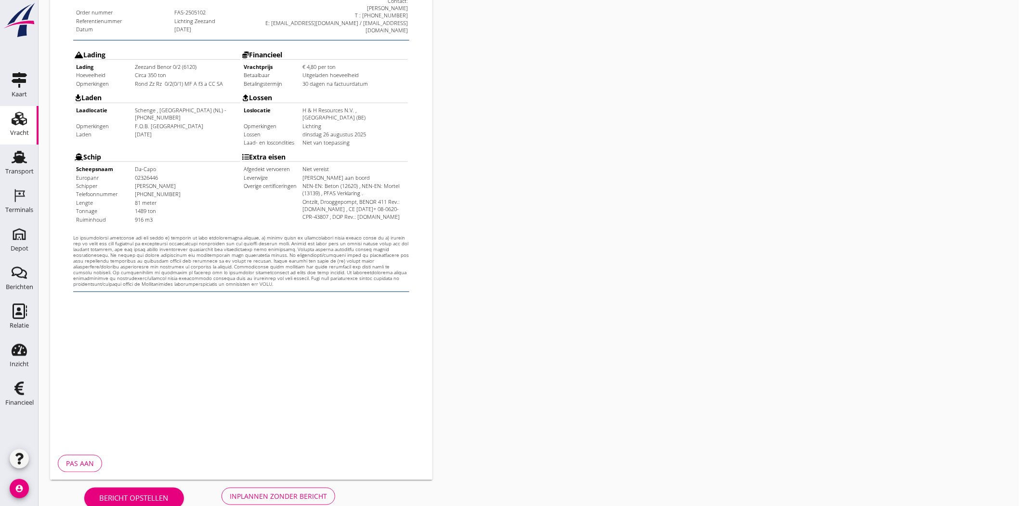
scroll to position [207, 0]
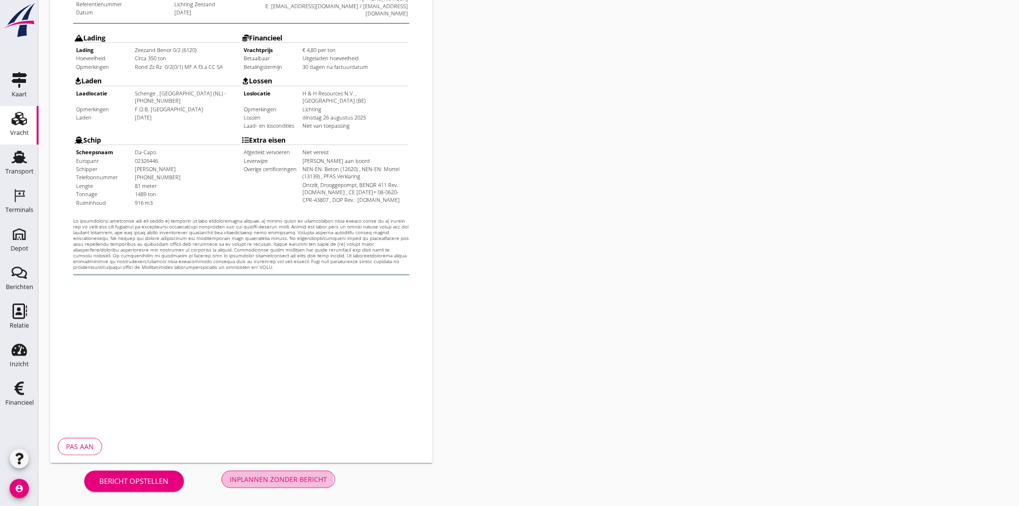
click at [287, 480] on div "Inplannen zonder bericht" at bounding box center [278, 479] width 97 height 10
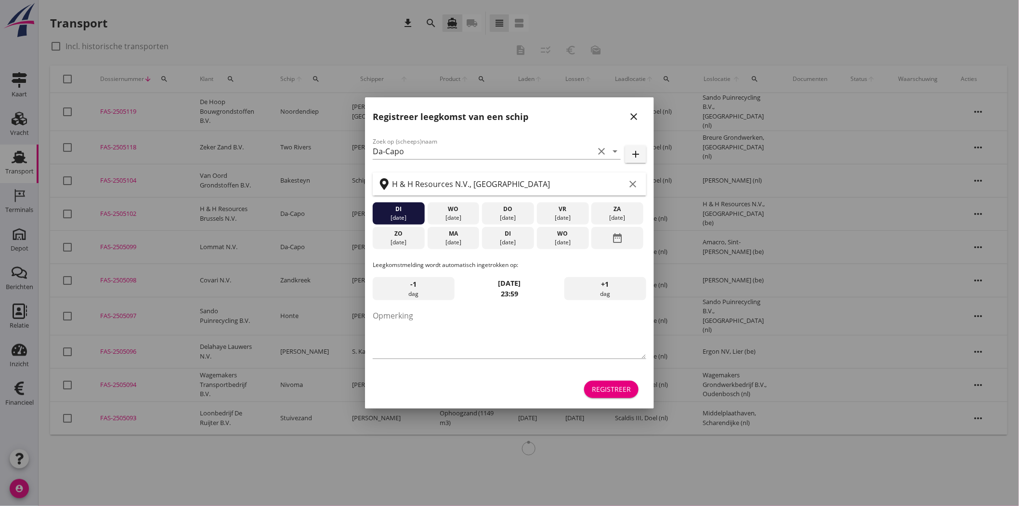
click at [635, 117] on icon "close" at bounding box center [634, 117] width 12 height 12
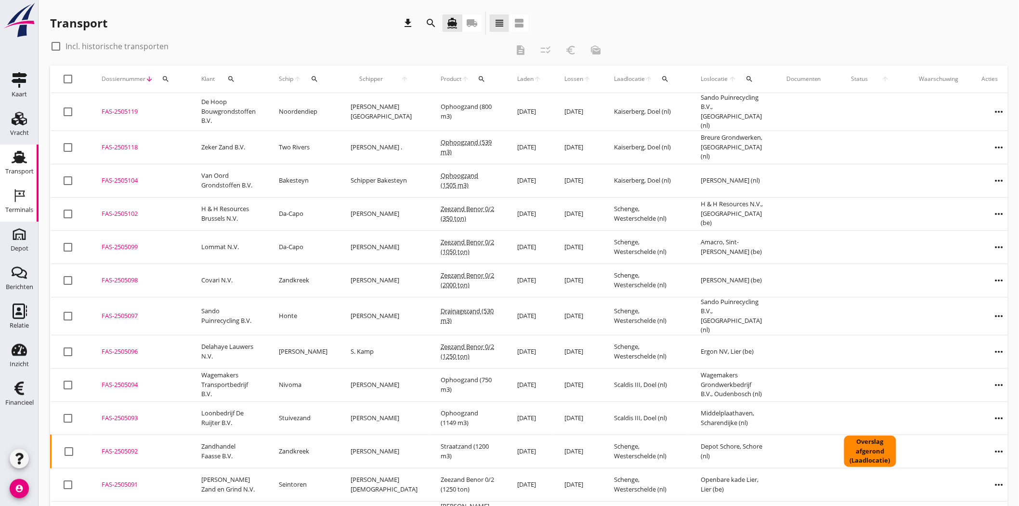
click at [26, 204] on div "Terminals" at bounding box center [19, 209] width 28 height 13
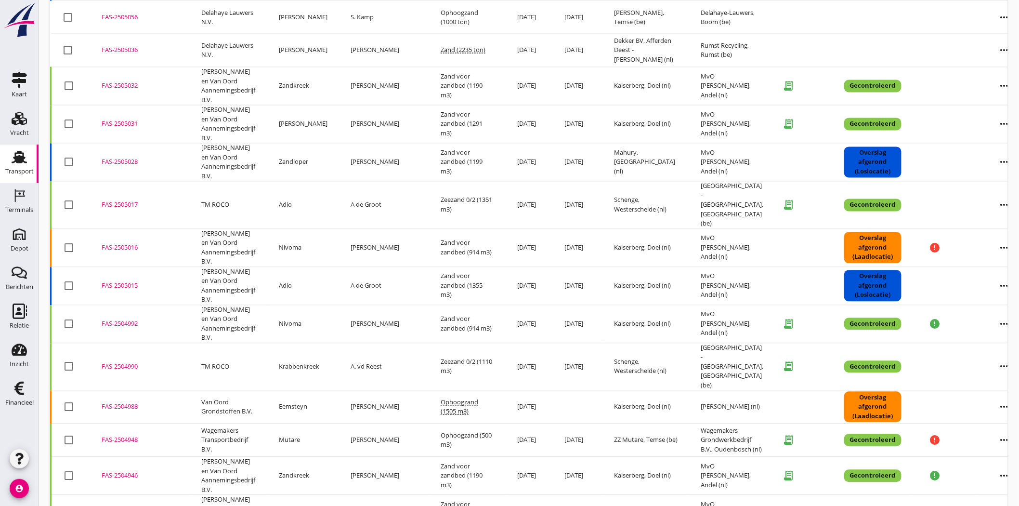
scroll to position [742, 0]
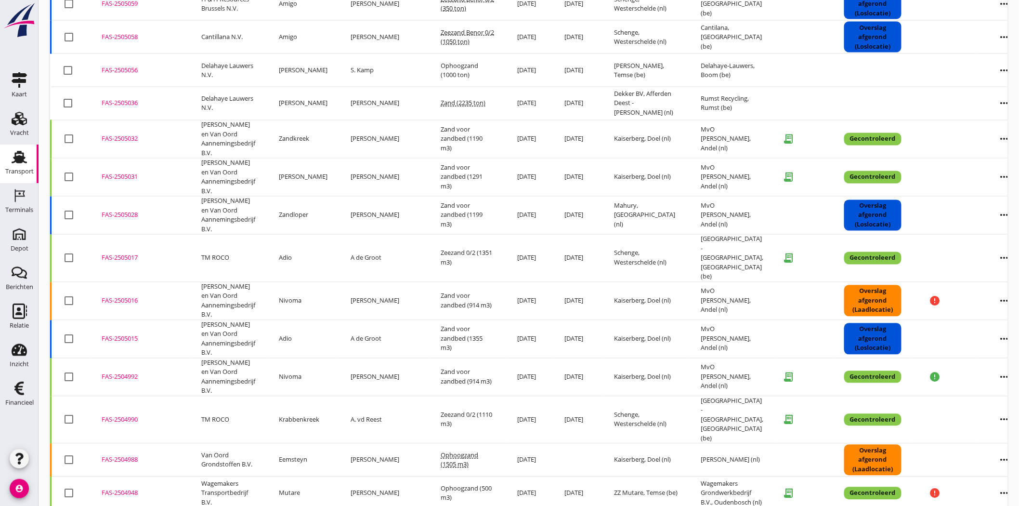
click at [131, 210] on div "FAS-2505028" at bounding box center [140, 215] width 77 height 10
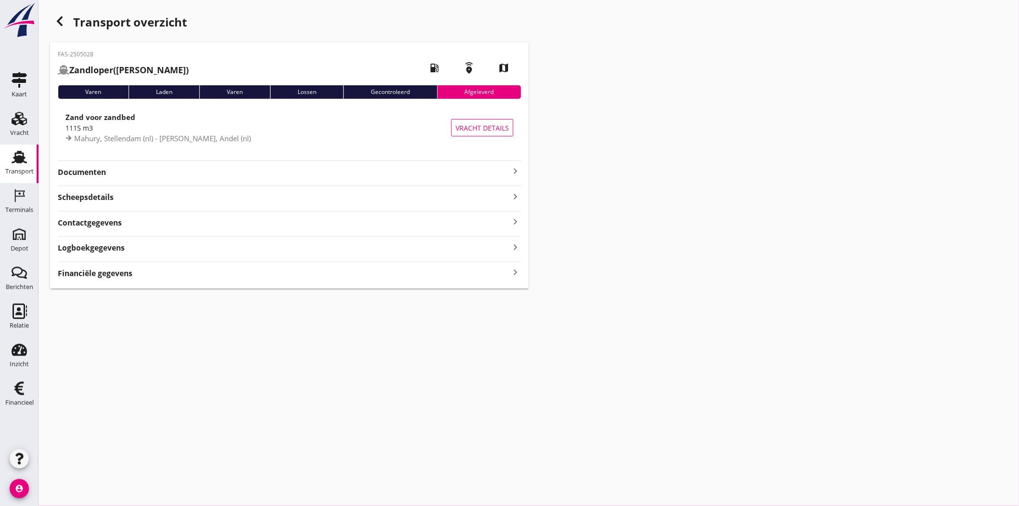
click at [116, 170] on strong "Documenten" at bounding box center [284, 172] width 452 height 11
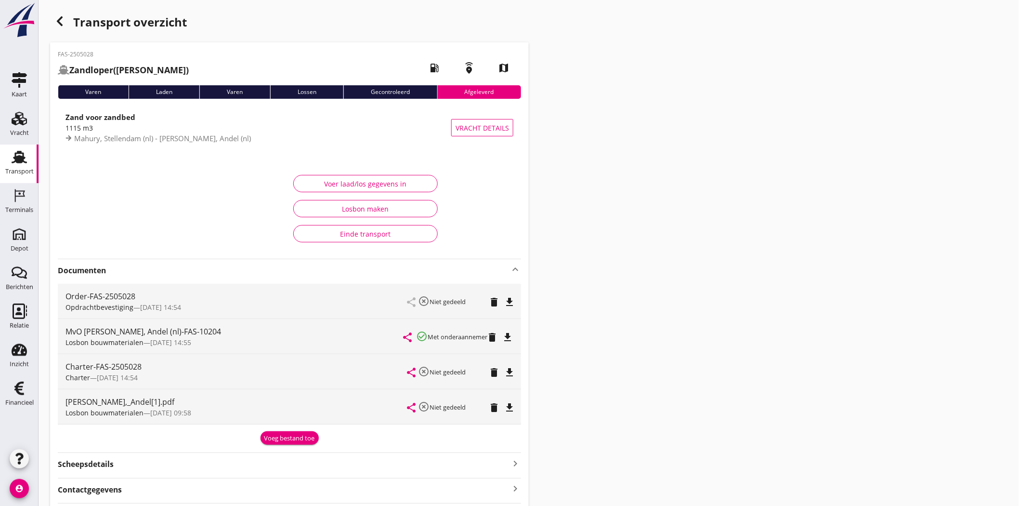
click at [13, 146] on link "Transport Transport" at bounding box center [19, 163] width 39 height 39
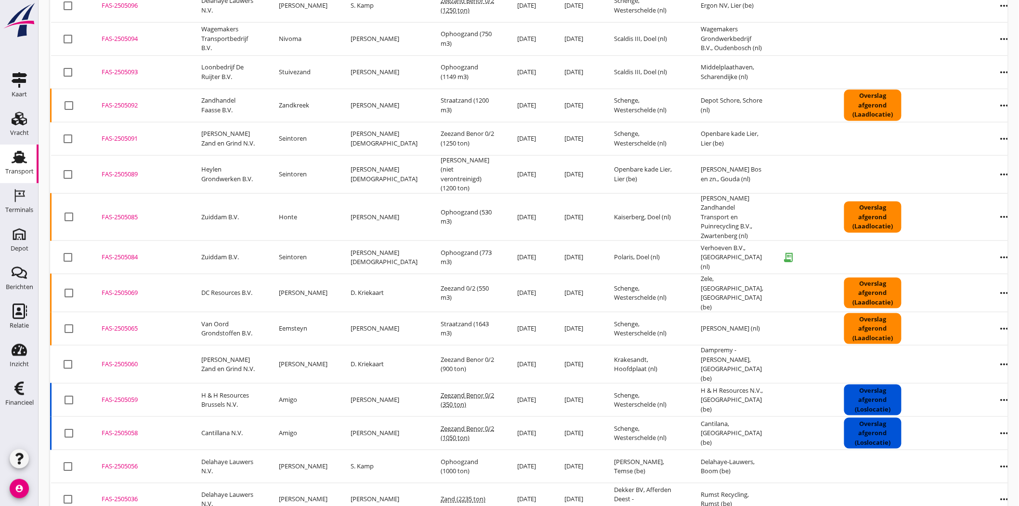
scroll to position [428, 0]
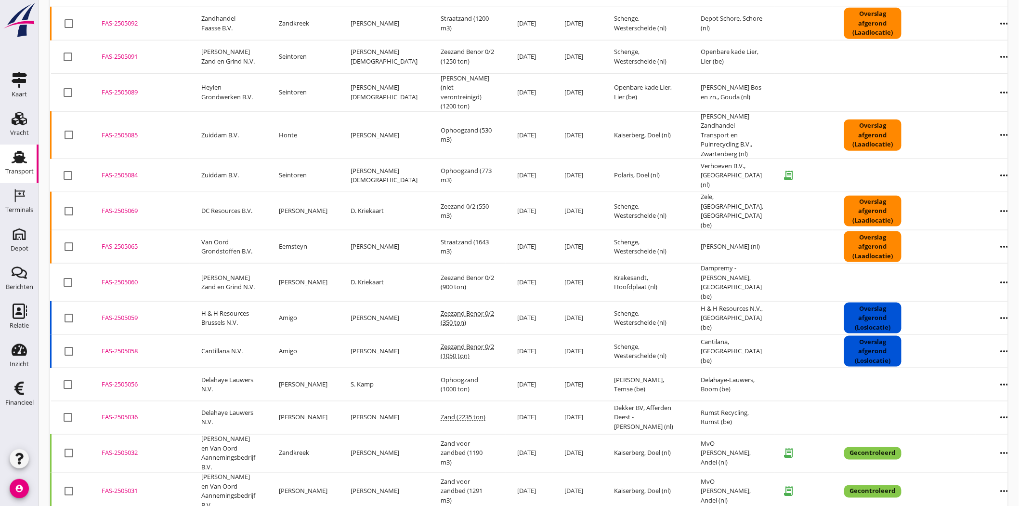
click at [112, 170] on div "FAS-2505084" at bounding box center [140, 175] width 77 height 10
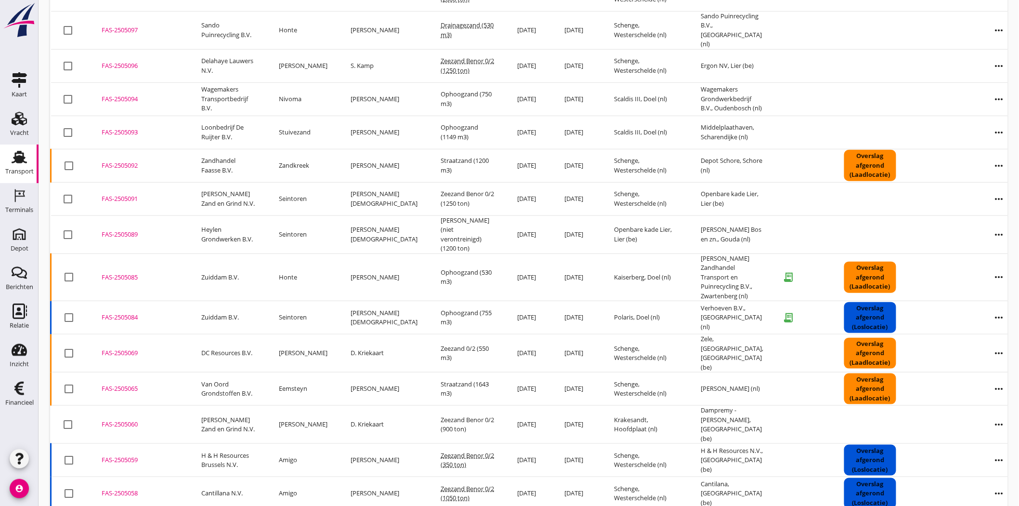
scroll to position [305, 0]
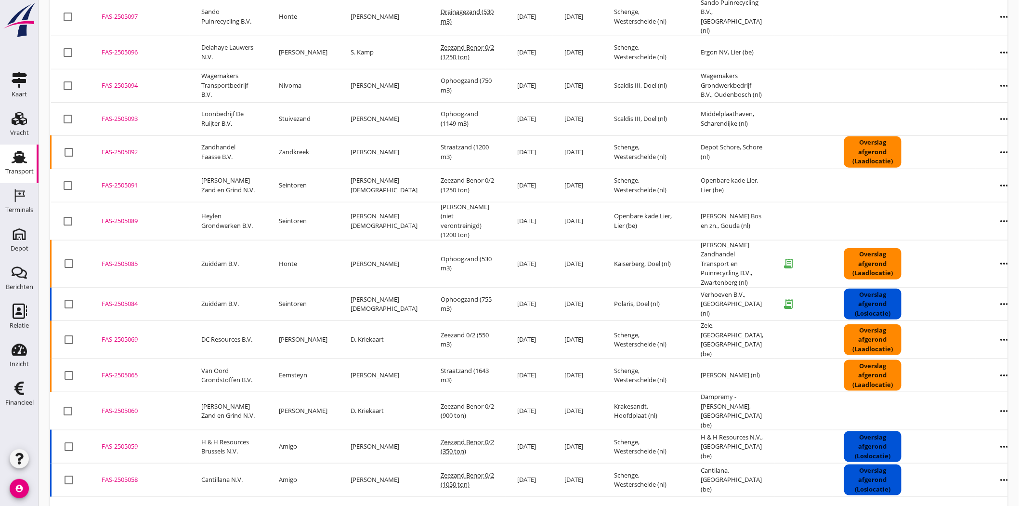
click at [126, 299] on div "FAS-2505084" at bounding box center [140, 304] width 77 height 10
